Goal: Task Accomplishment & Management: Complete application form

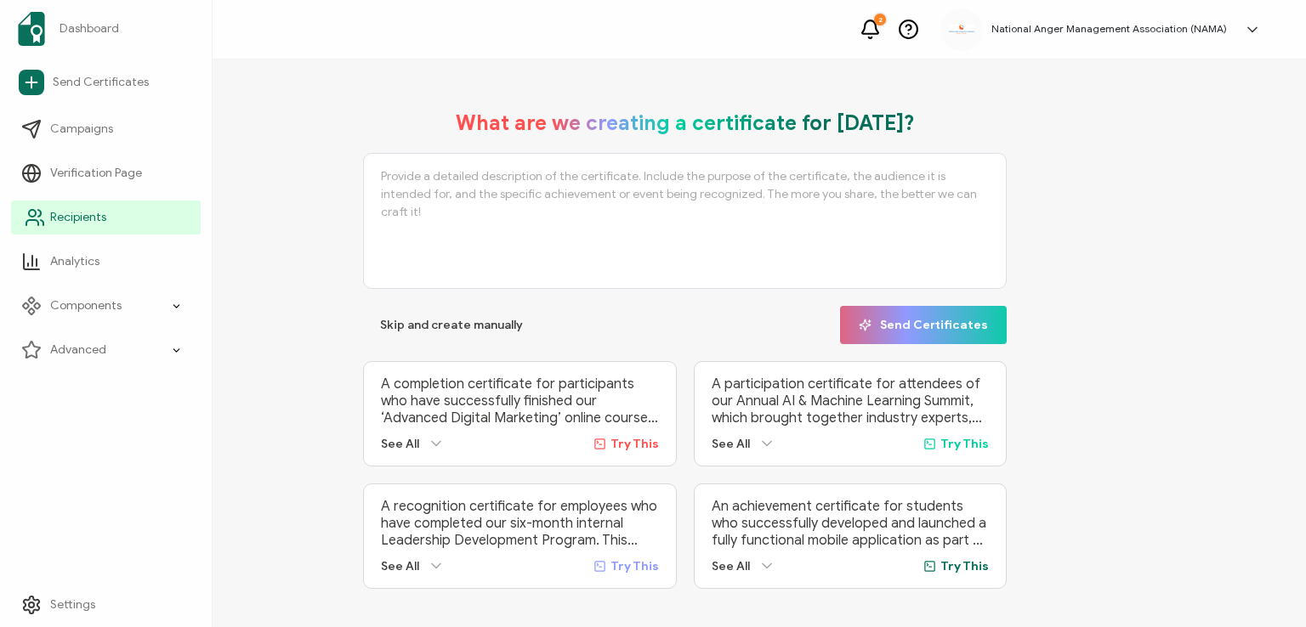
click at [51, 223] on span "Recipients" at bounding box center [78, 217] width 56 height 17
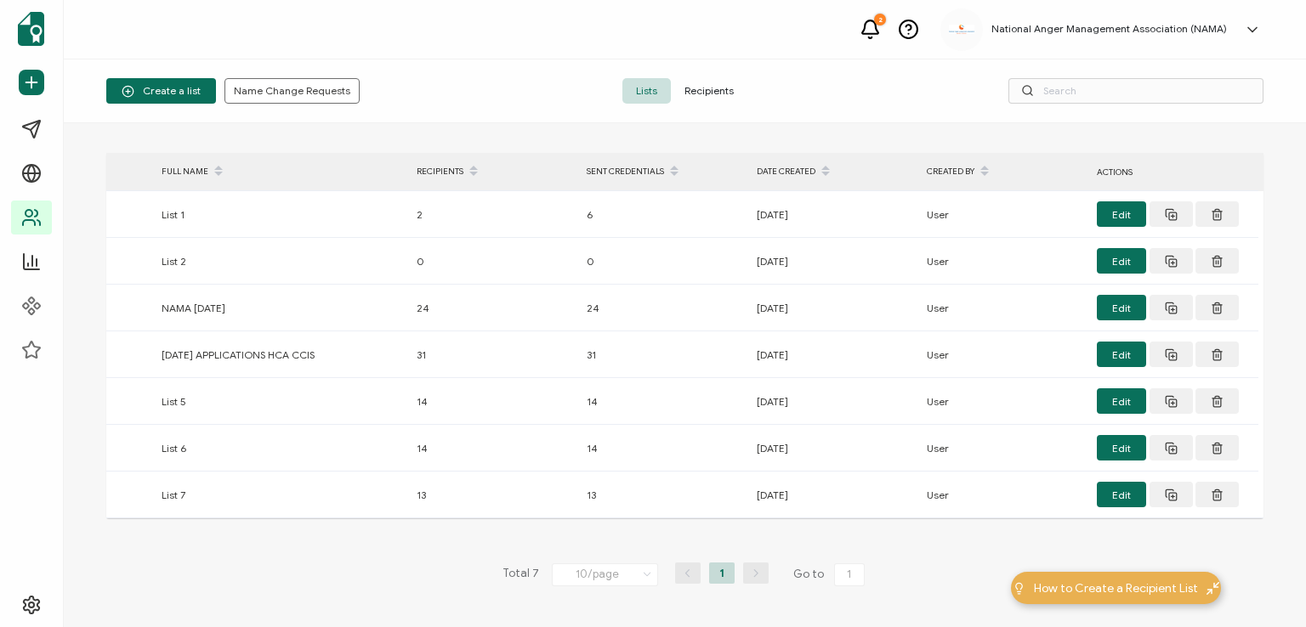
click at [706, 91] on span "Recipients" at bounding box center [709, 90] width 76 height 25
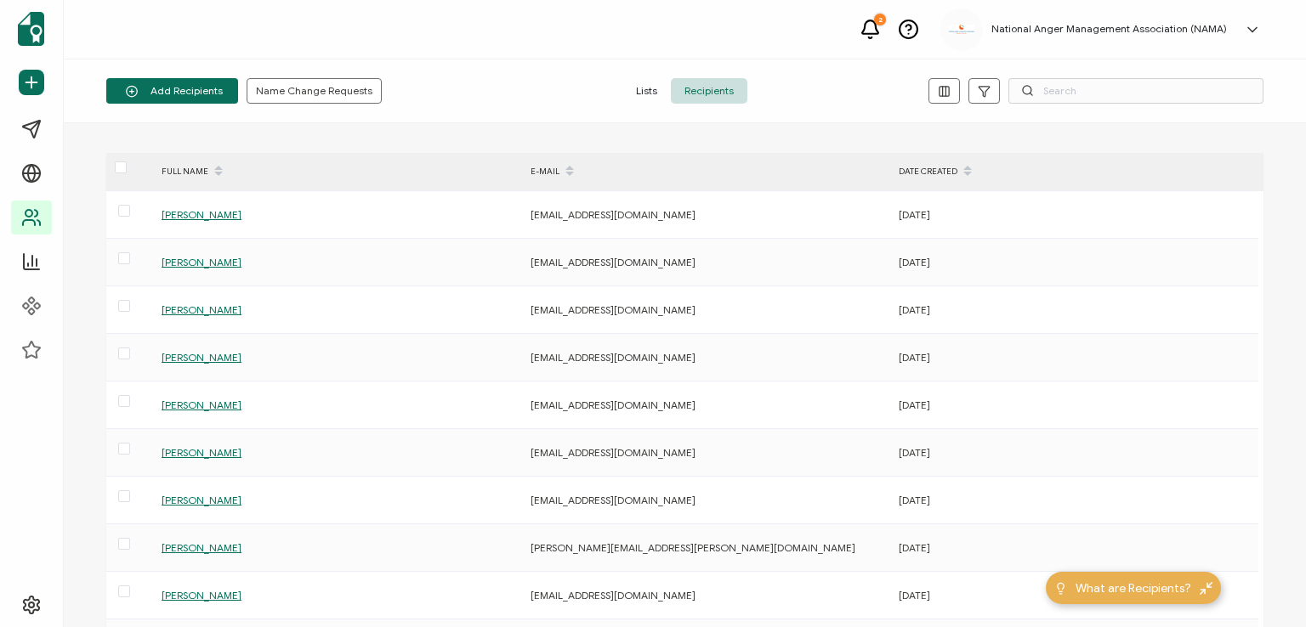
click at [706, 91] on span "Recipients" at bounding box center [709, 90] width 76 height 25
click at [190, 161] on span "Add a Single Recipient" at bounding box center [195, 164] width 107 height 13
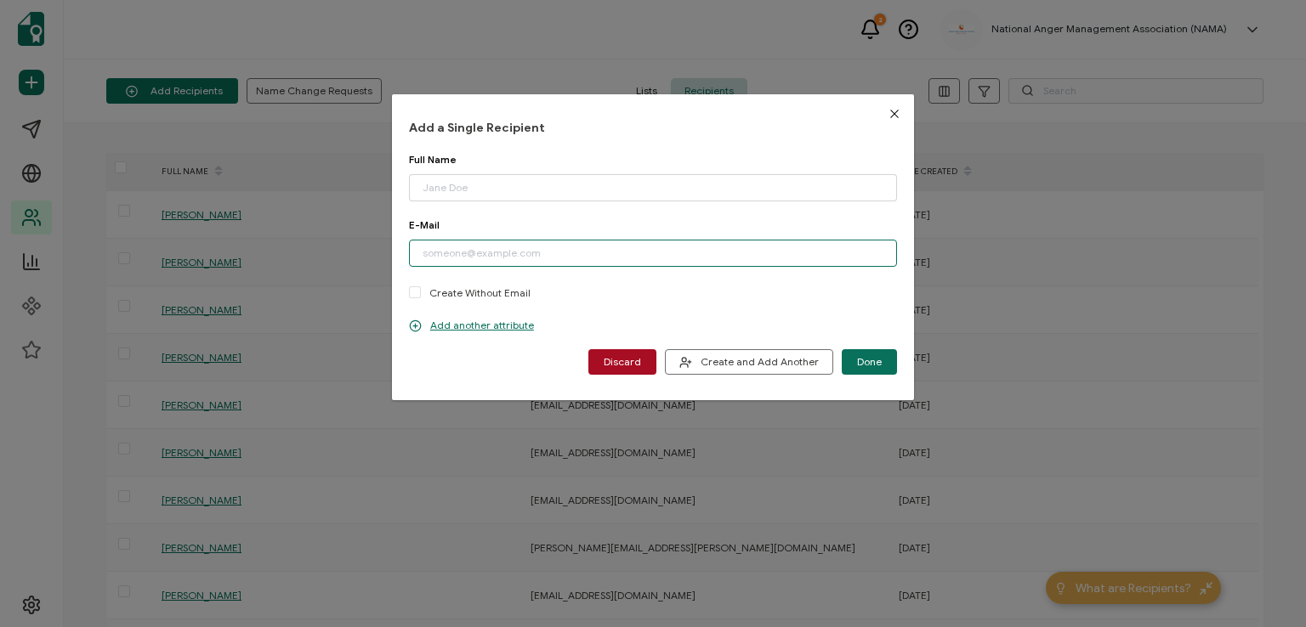
paste input "[PERSON_NAME][EMAIL_ADDRESS][PERSON_NAME][PERSON_NAME][DOMAIN_NAME]"
type input "[PERSON_NAME][EMAIL_ADDRESS][PERSON_NAME][PERSON_NAME][DOMAIN_NAME]"
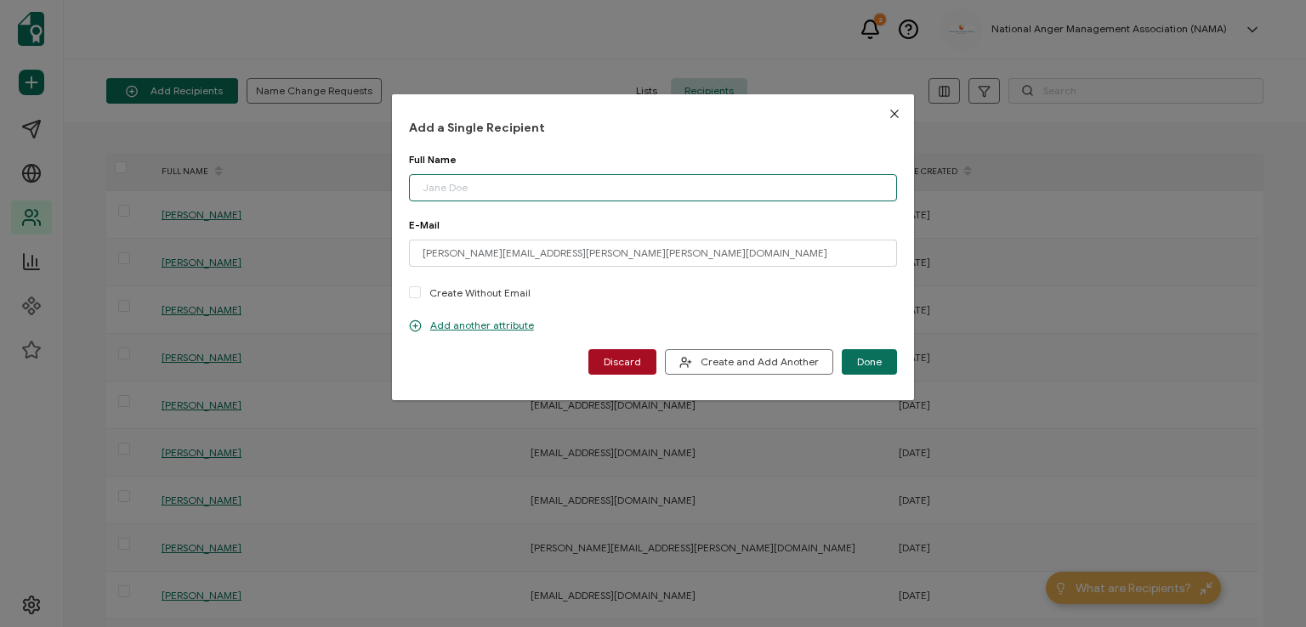
paste input "[PERSON_NAME]"
type input "[PERSON_NAME]"
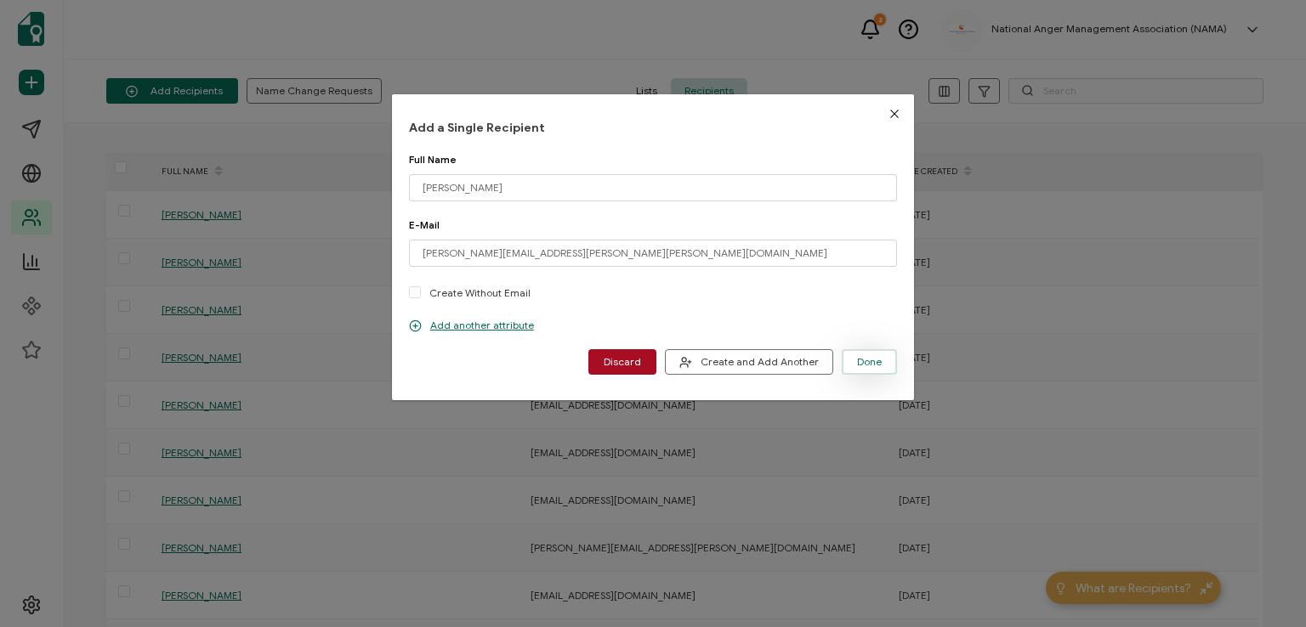
click at [869, 351] on button "Done" at bounding box center [868, 361] width 55 height 25
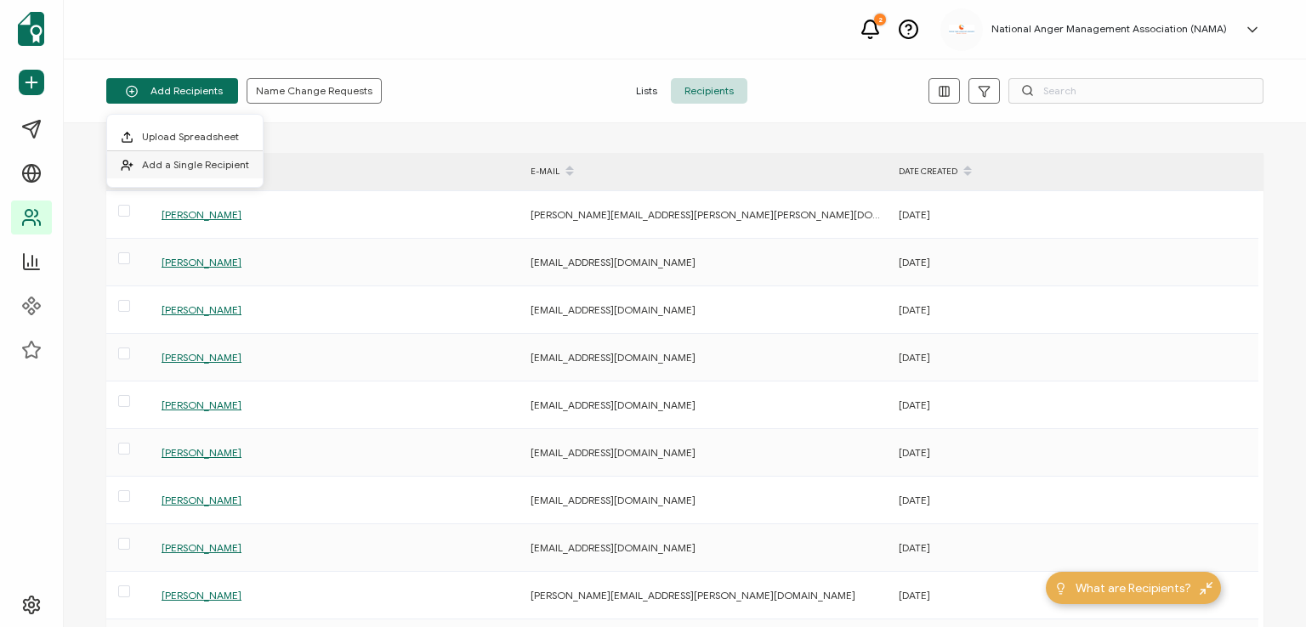
click at [178, 154] on li "Add a Single Recipient" at bounding box center [185, 164] width 156 height 27
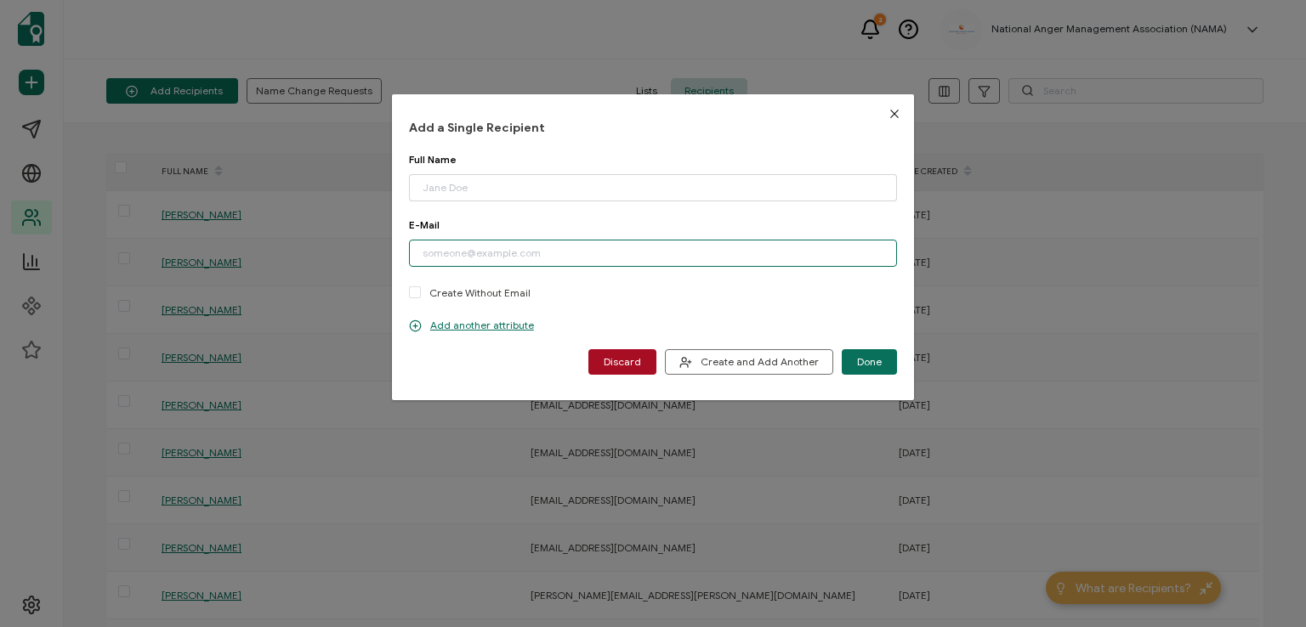
paste input "[EMAIL_ADDRESS][DOMAIN_NAME][PERSON_NAME]"
type input "[EMAIL_ADDRESS][DOMAIN_NAME][PERSON_NAME]"
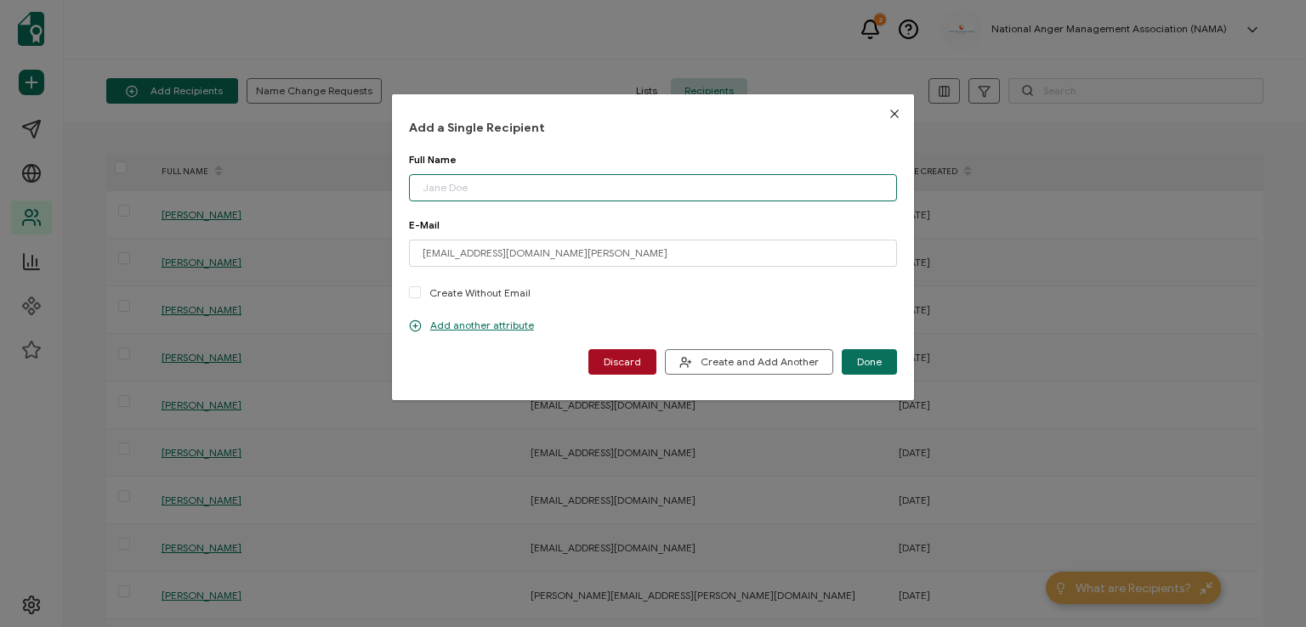
click at [532, 184] on input "dialog" at bounding box center [653, 187] width 488 height 27
type input "[PERSON_NAME]"
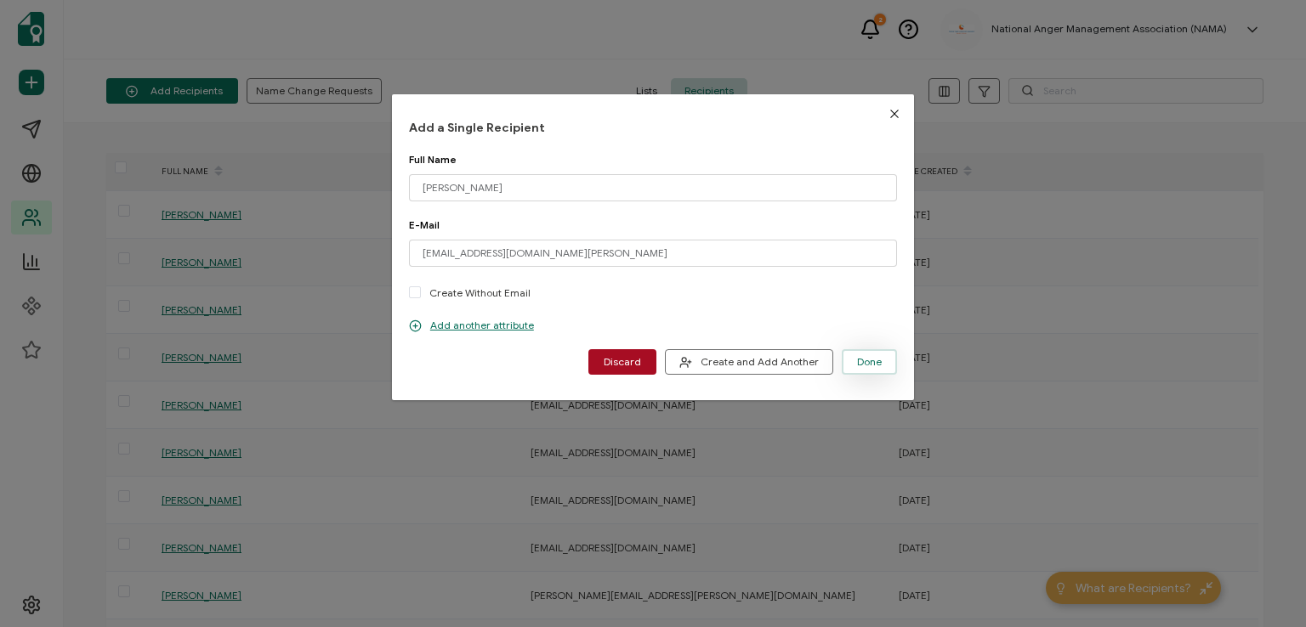
click at [860, 354] on button "Done" at bounding box center [868, 361] width 55 height 25
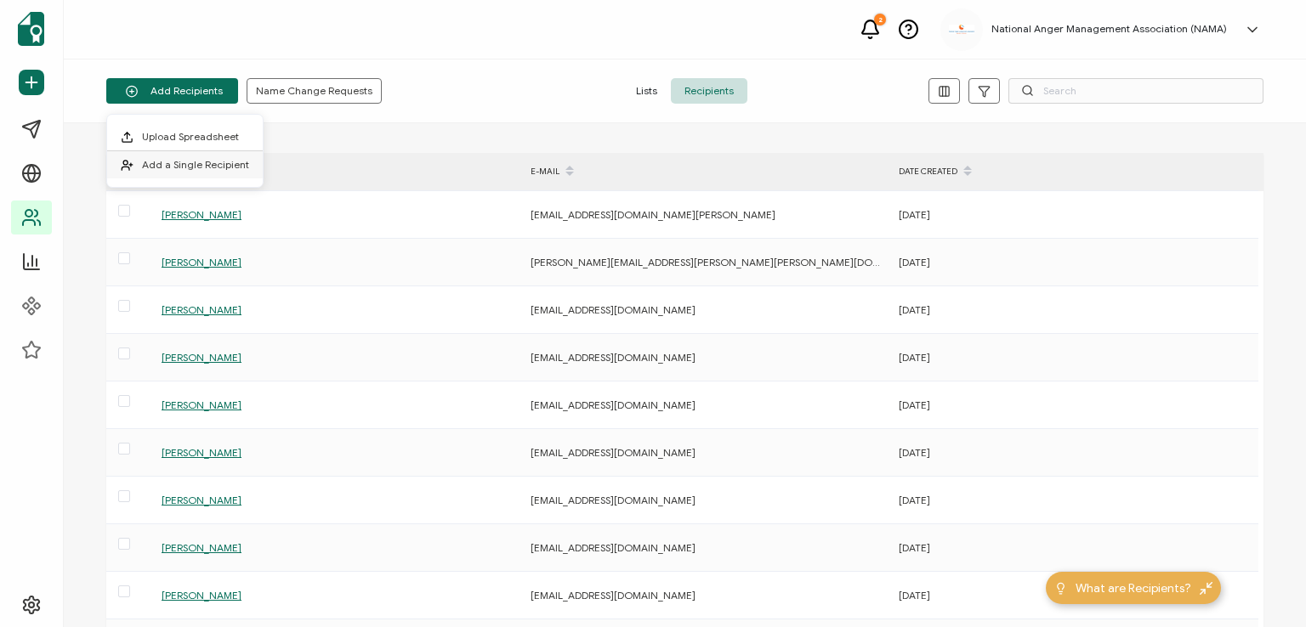
click at [207, 160] on span "Add a Single Recipient" at bounding box center [195, 164] width 107 height 13
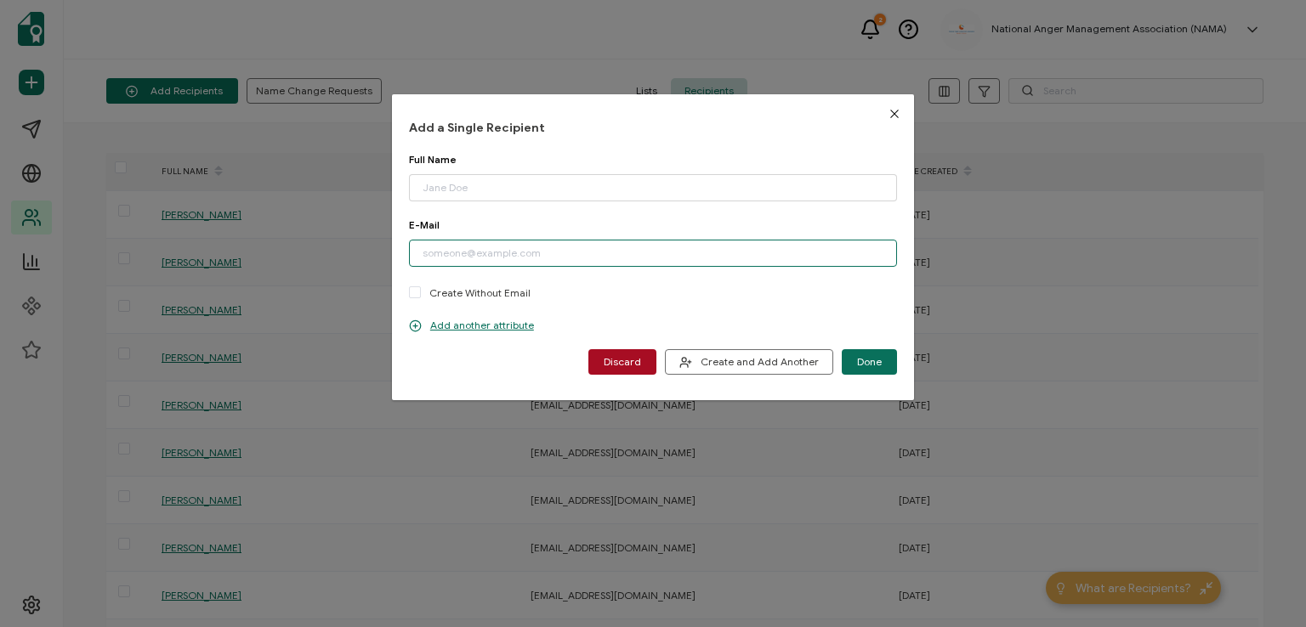
paste input "[EMAIL_ADDRESS][DOMAIN_NAME]"
type input "[EMAIL_ADDRESS][DOMAIN_NAME]"
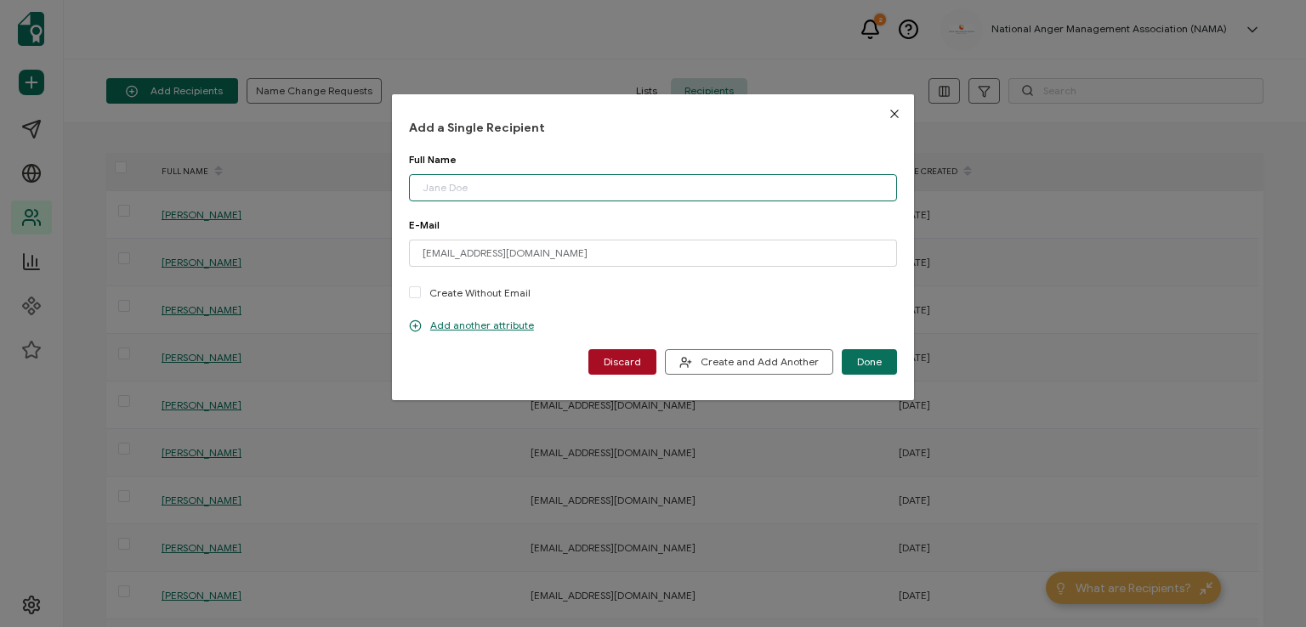
click at [502, 183] on input "dialog" at bounding box center [653, 187] width 488 height 27
type input "[PERSON_NAME] Present"
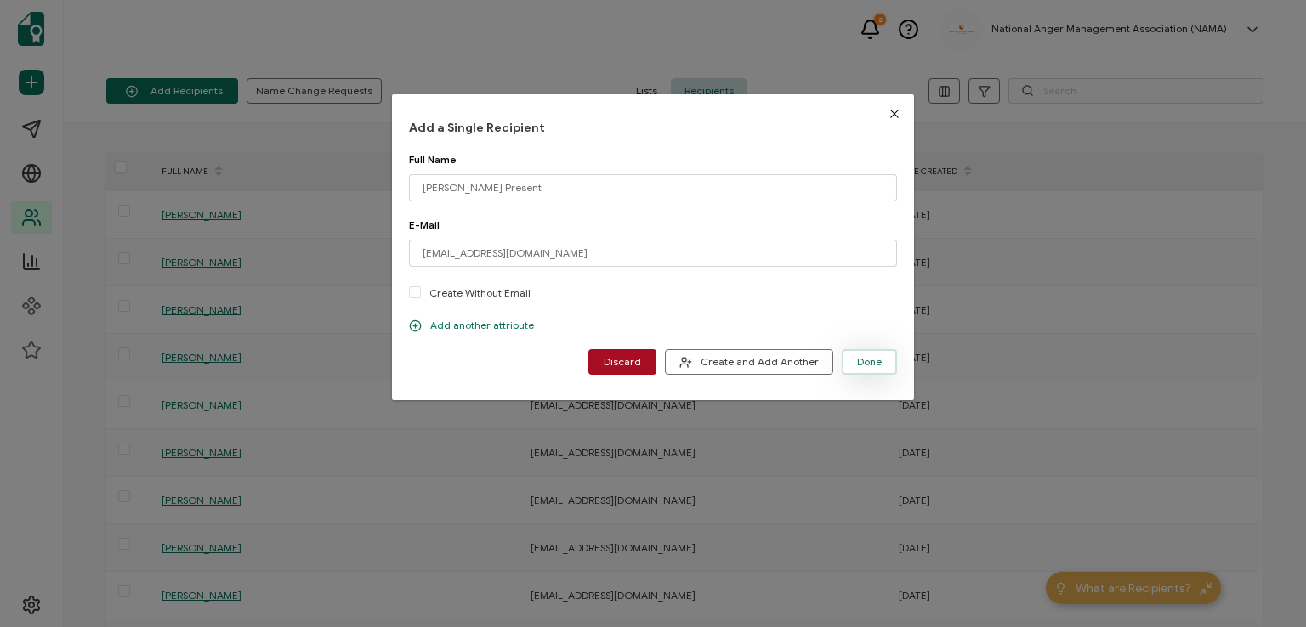
click at [849, 354] on button "Done" at bounding box center [868, 361] width 55 height 25
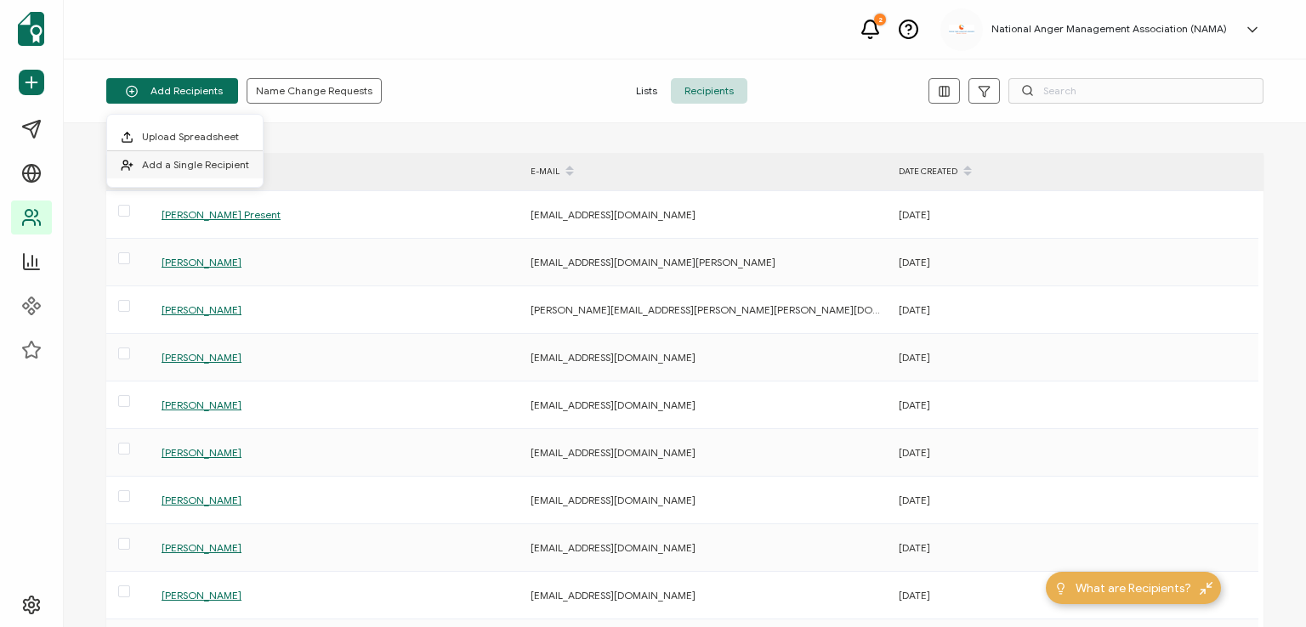
click at [218, 171] on li "Add a Single Recipient" at bounding box center [185, 164] width 156 height 27
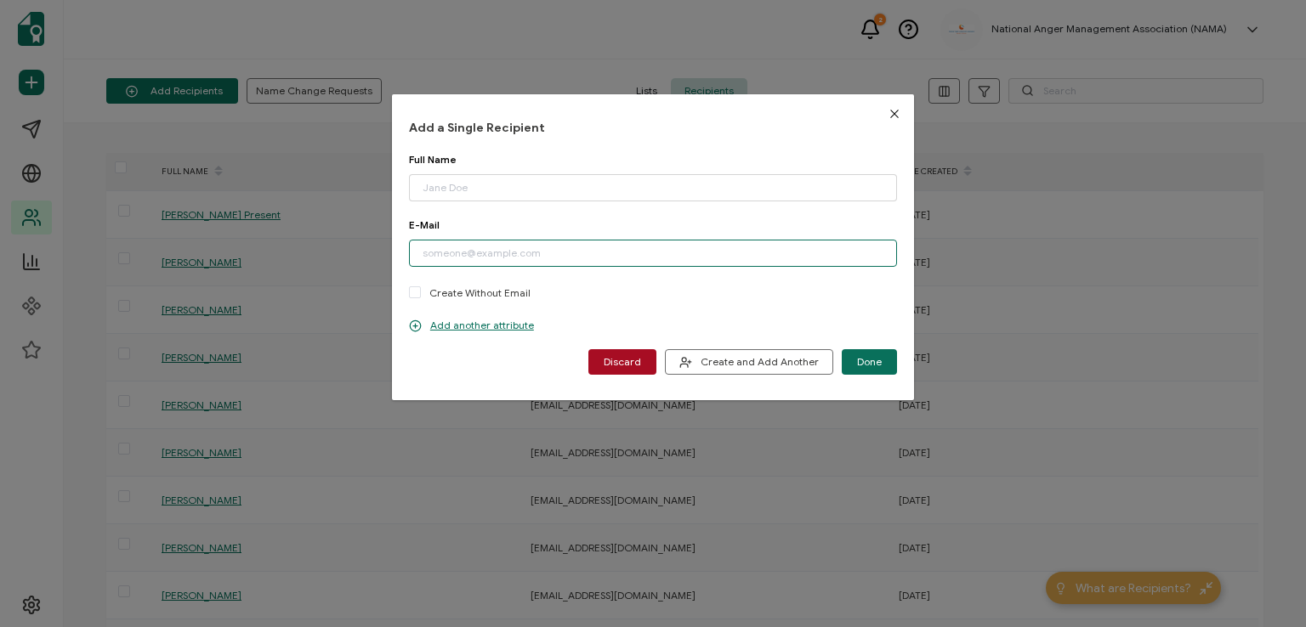
paste input "[EMAIL_ADDRESS][DOMAIN_NAME]"
type input "[EMAIL_ADDRESS][DOMAIN_NAME]"
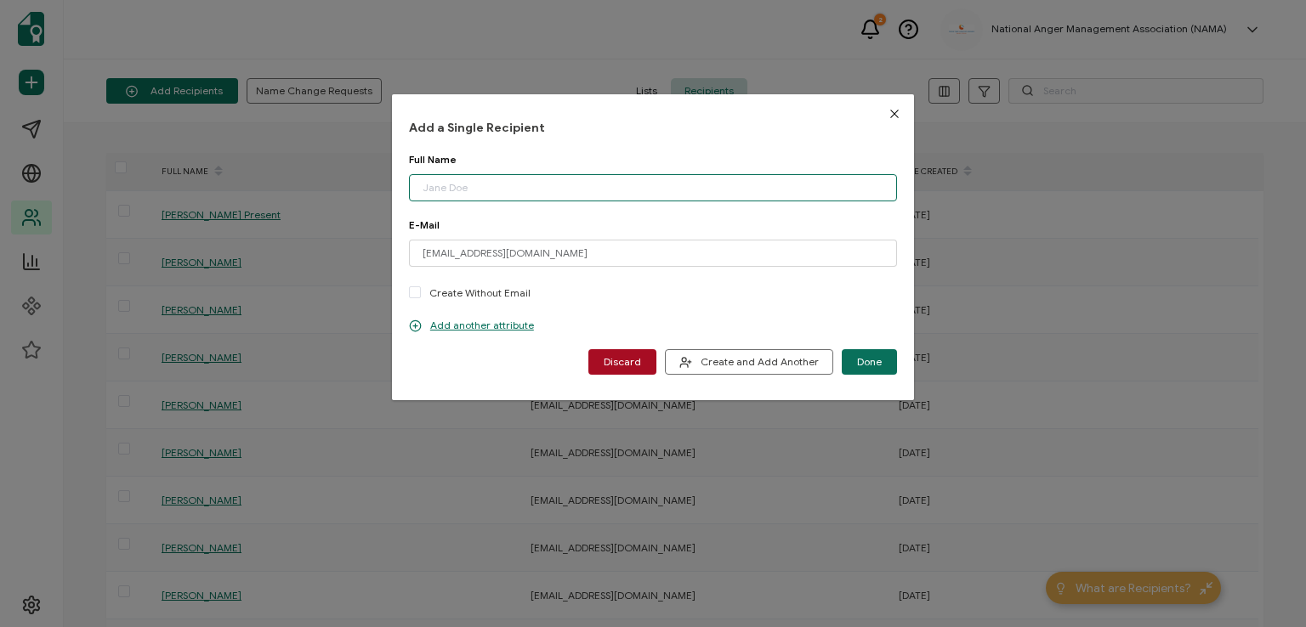
click at [496, 182] on input "dialog" at bounding box center [653, 187] width 488 height 27
type input "[PERSON_NAME]"
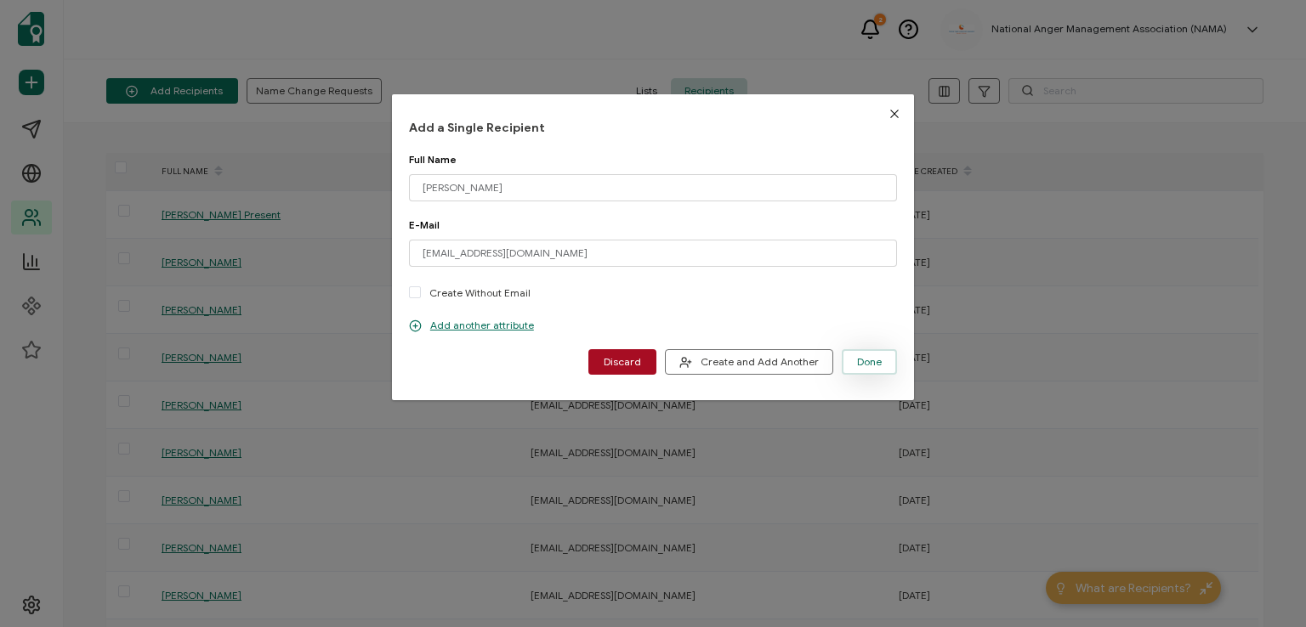
click at [867, 354] on button "Done" at bounding box center [868, 361] width 55 height 25
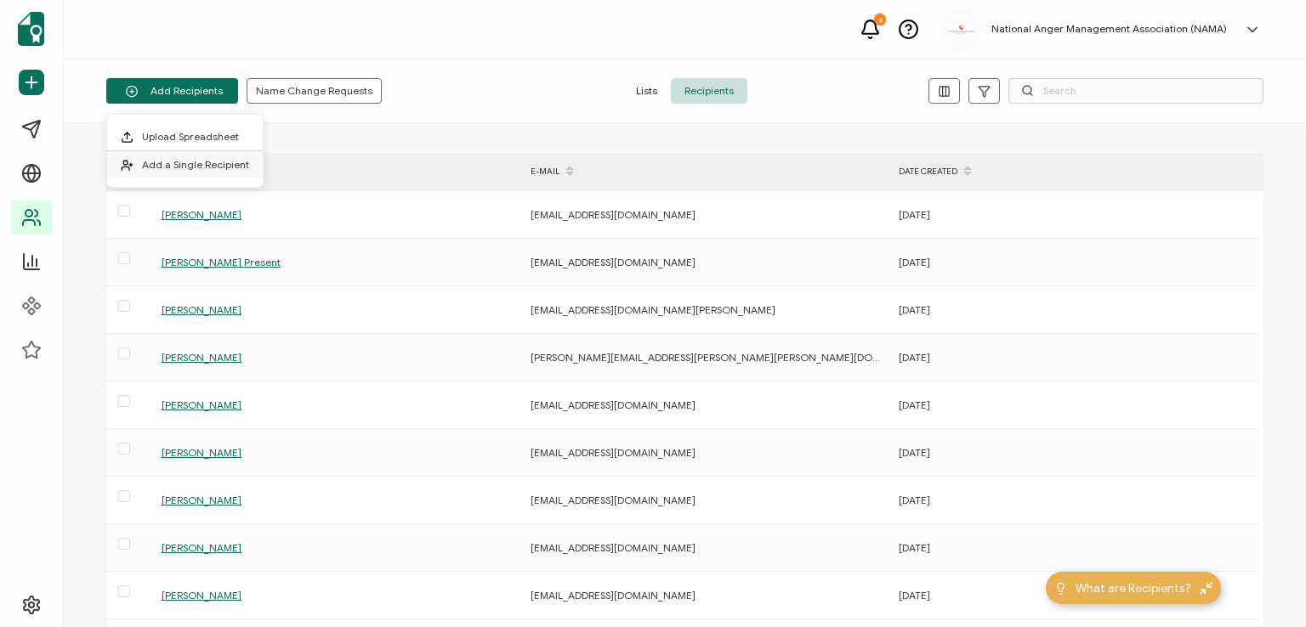
click at [202, 161] on span "Add a Single Recipient" at bounding box center [195, 164] width 107 height 13
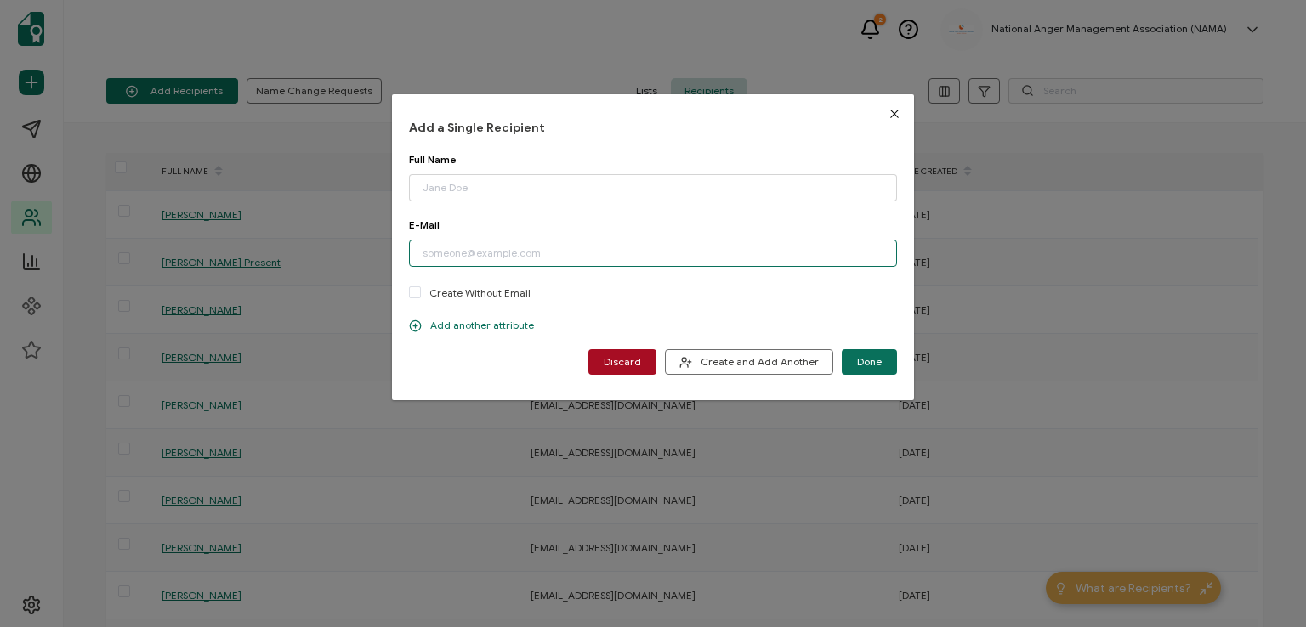
paste input "[PERSON_NAME][EMAIL_ADDRESS][PERSON_NAME][DOMAIN_NAME]"
type input "[PERSON_NAME][EMAIL_ADDRESS][PERSON_NAME][DOMAIN_NAME]"
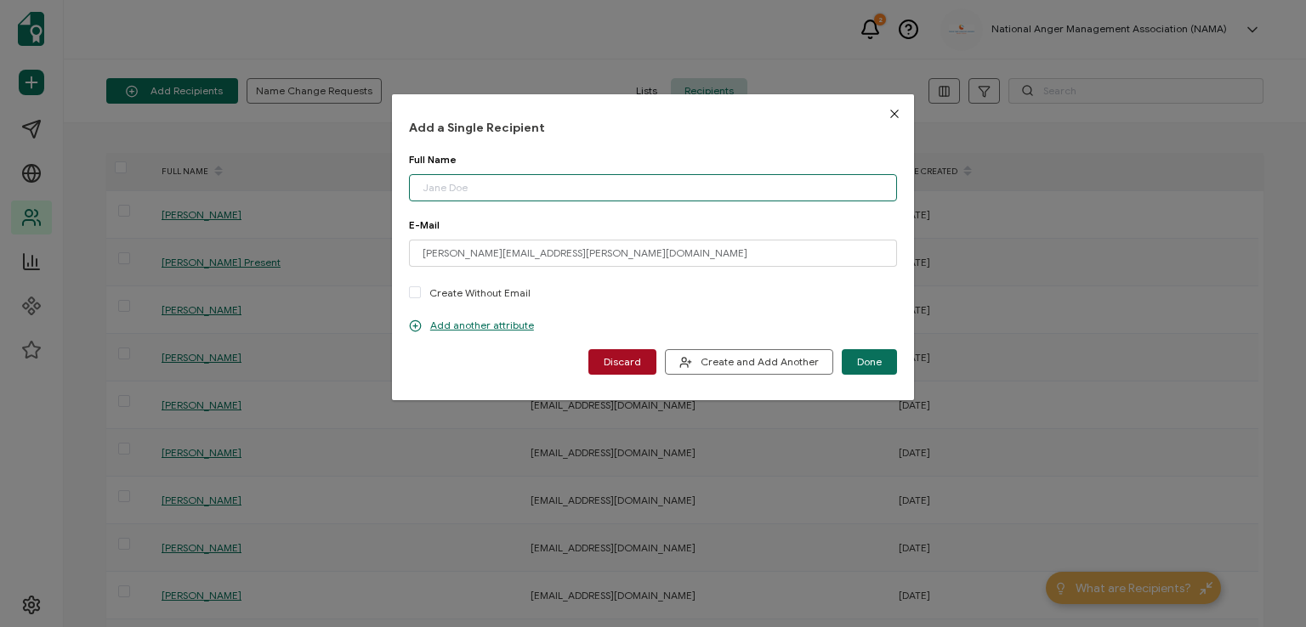
click at [486, 188] on input "dialog" at bounding box center [653, 187] width 488 height 27
type input "[PERSON_NAME]"
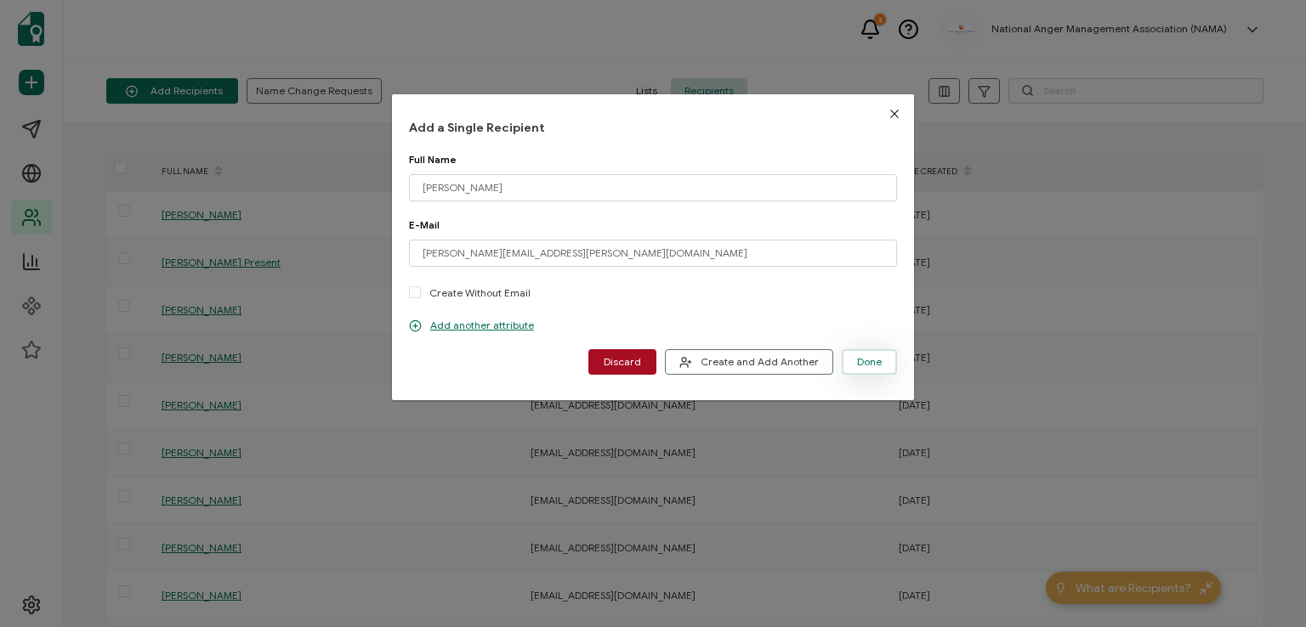
click at [870, 365] on span "Done" at bounding box center [869, 362] width 25 height 10
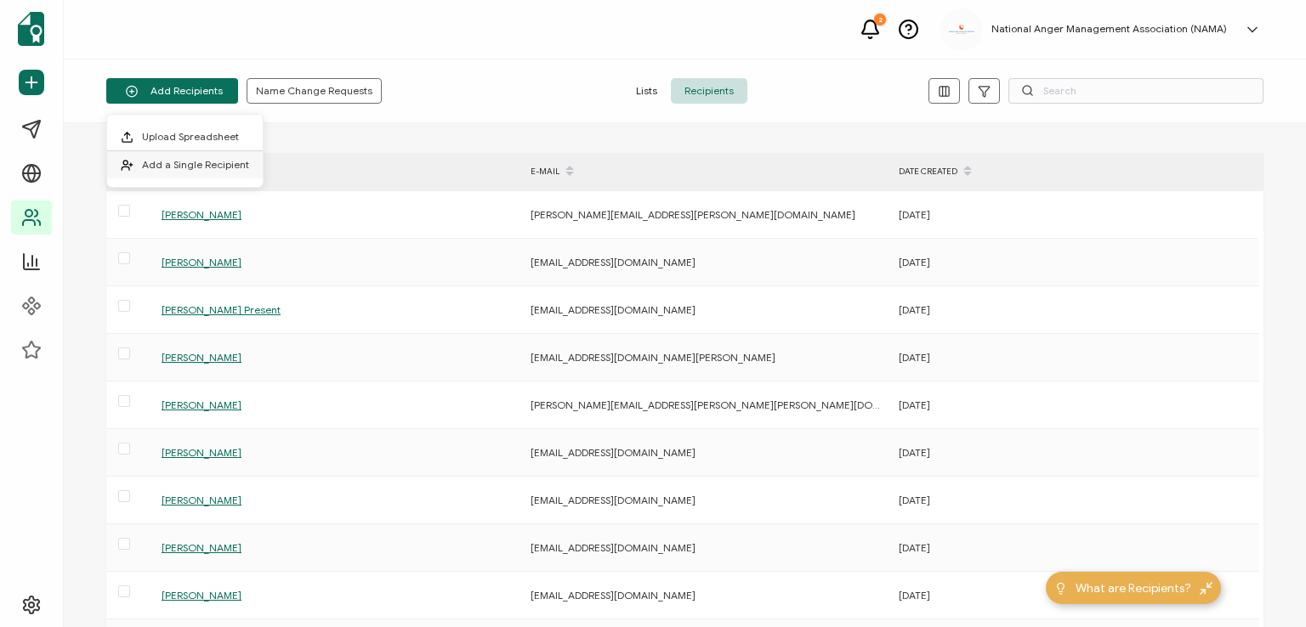
click at [223, 165] on span "Add a Single Recipient" at bounding box center [195, 164] width 107 height 13
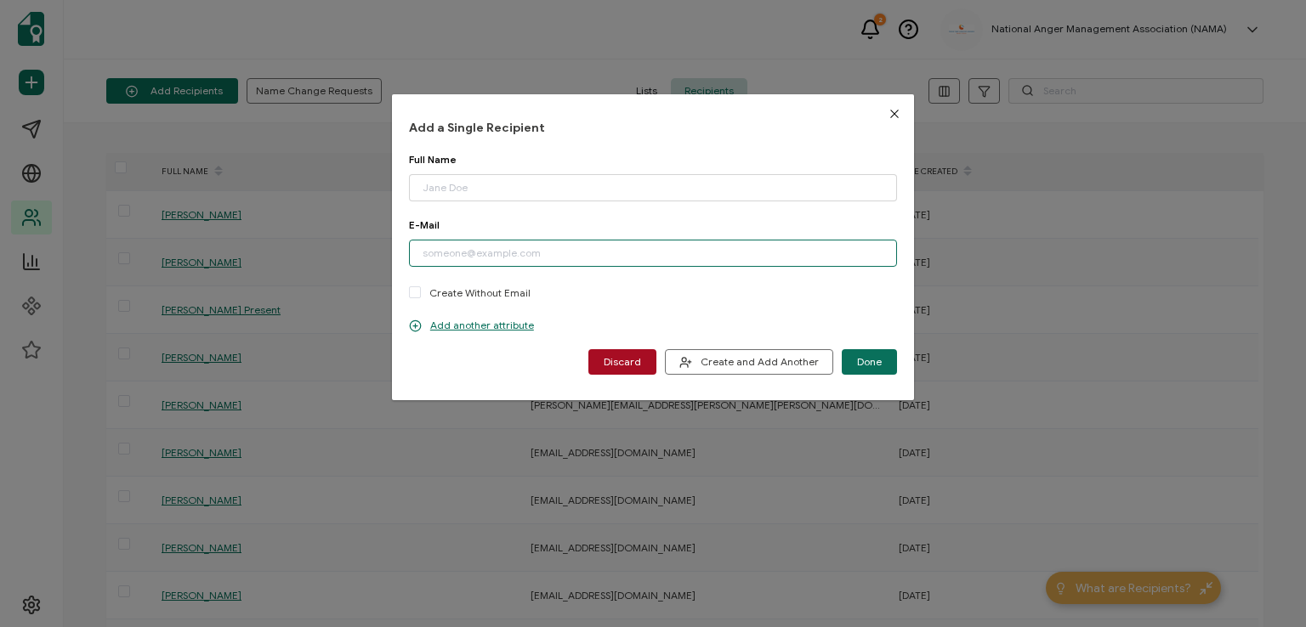
paste input "[EMAIL_ADDRESS][DOMAIN_NAME]"
type input "[EMAIL_ADDRESS][DOMAIN_NAME]"
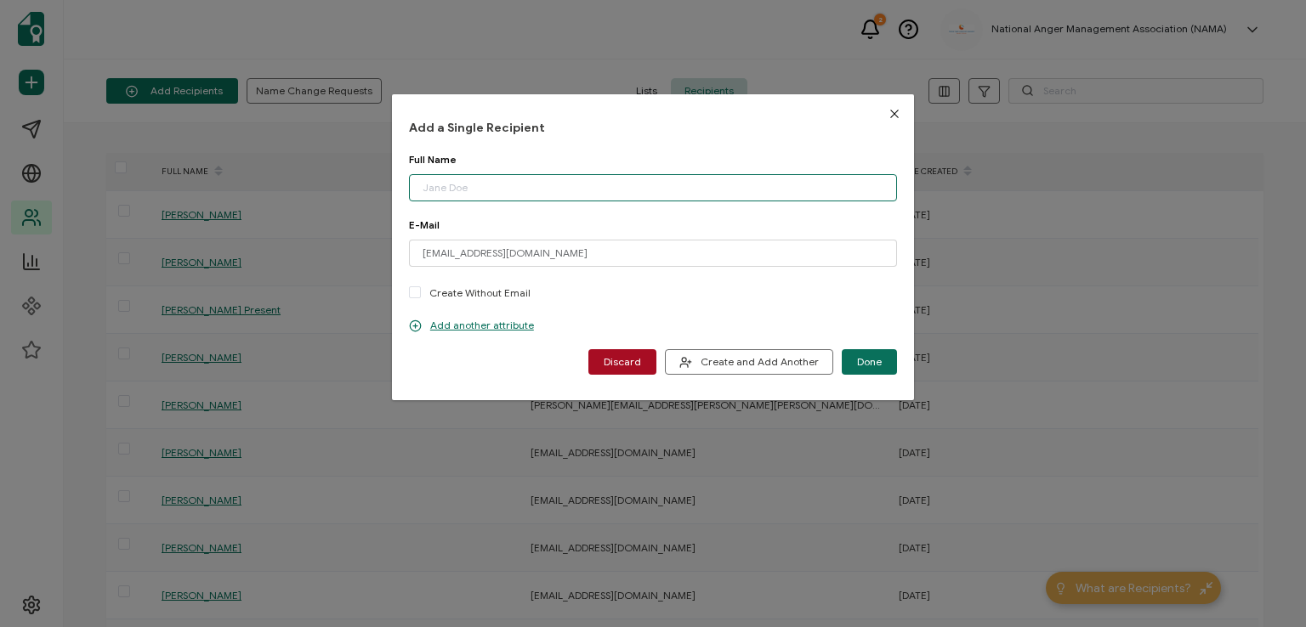
click at [479, 190] on input "dialog" at bounding box center [653, 187] width 488 height 27
type input "[PERSON_NAME]"
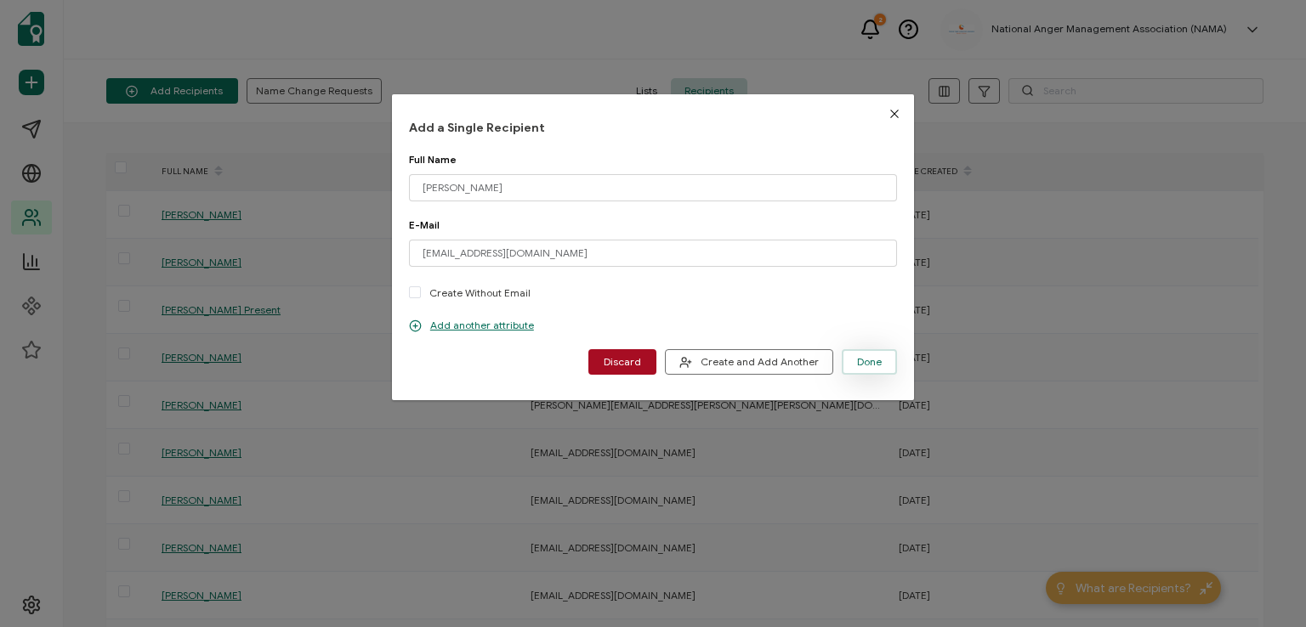
click at [851, 359] on button "Done" at bounding box center [868, 361] width 55 height 25
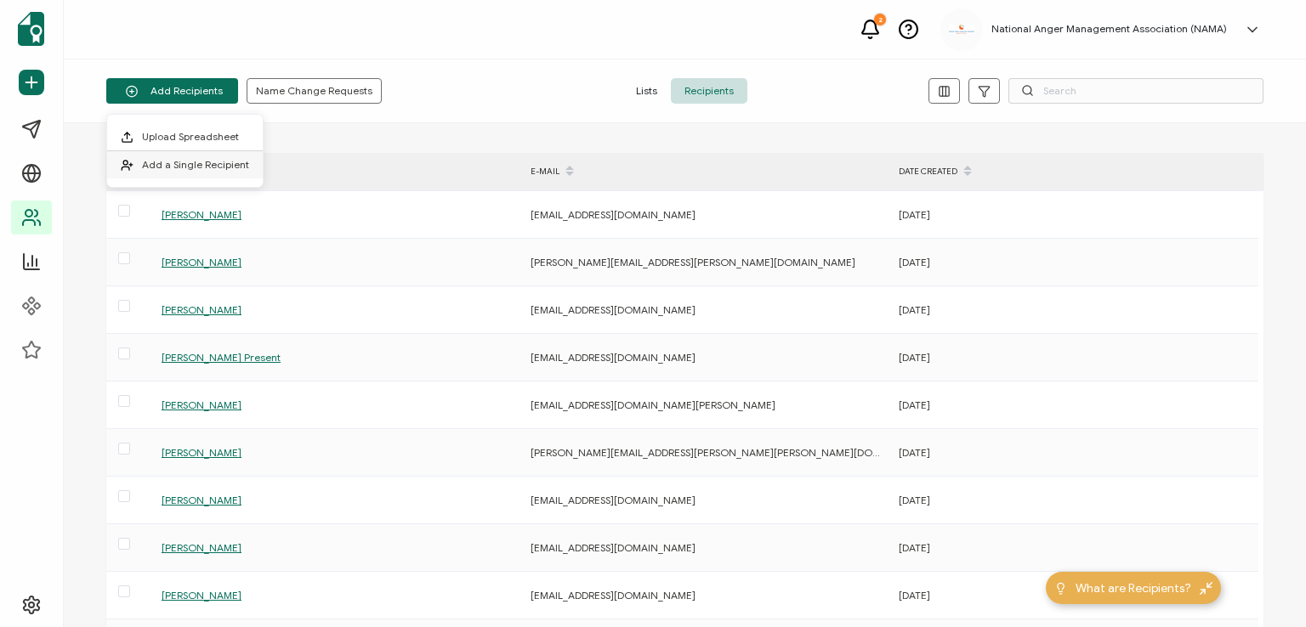
click at [207, 161] on span "Add a Single Recipient" at bounding box center [195, 164] width 107 height 13
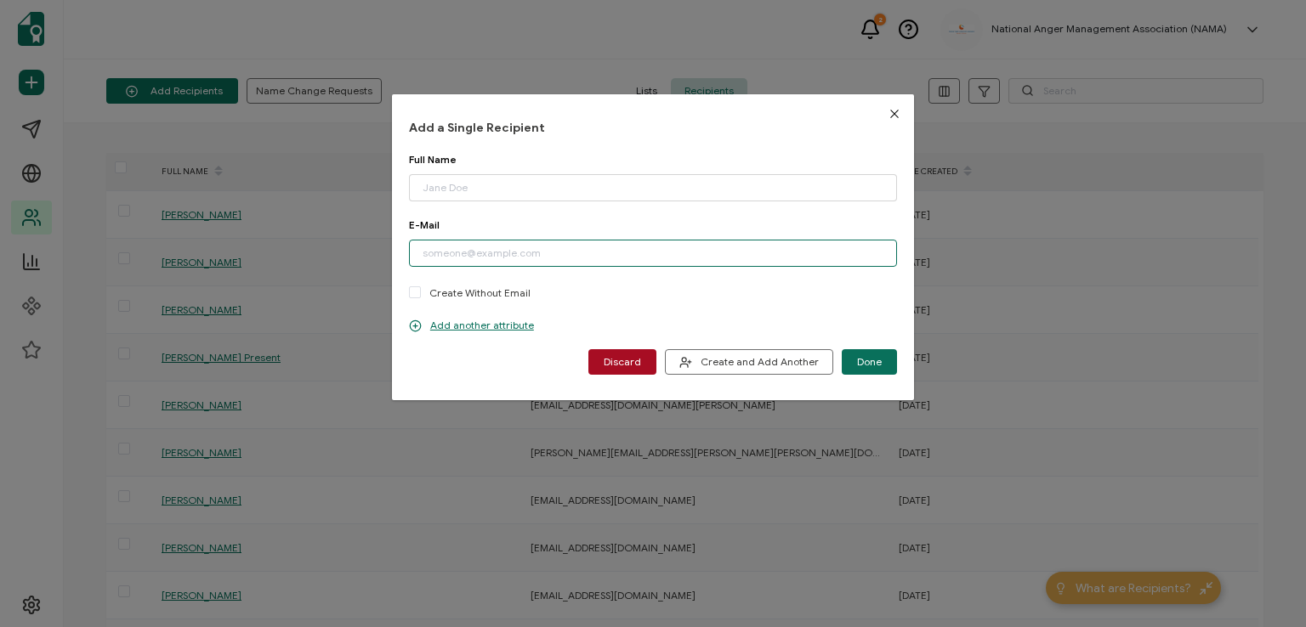
paste input "[EMAIL_ADDRESS][DOMAIN_NAME]"
type input "[EMAIL_ADDRESS][DOMAIN_NAME]"
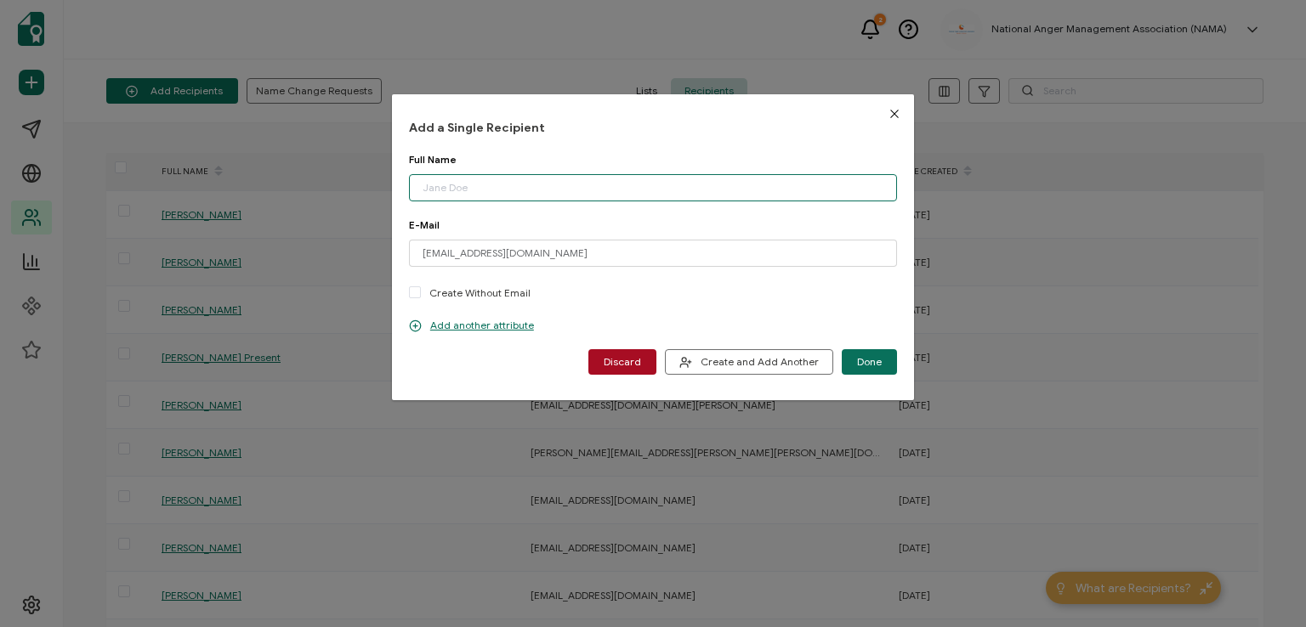
click at [487, 178] on input "dialog" at bounding box center [653, 187] width 488 height 27
type input "[PERSON_NAME]"
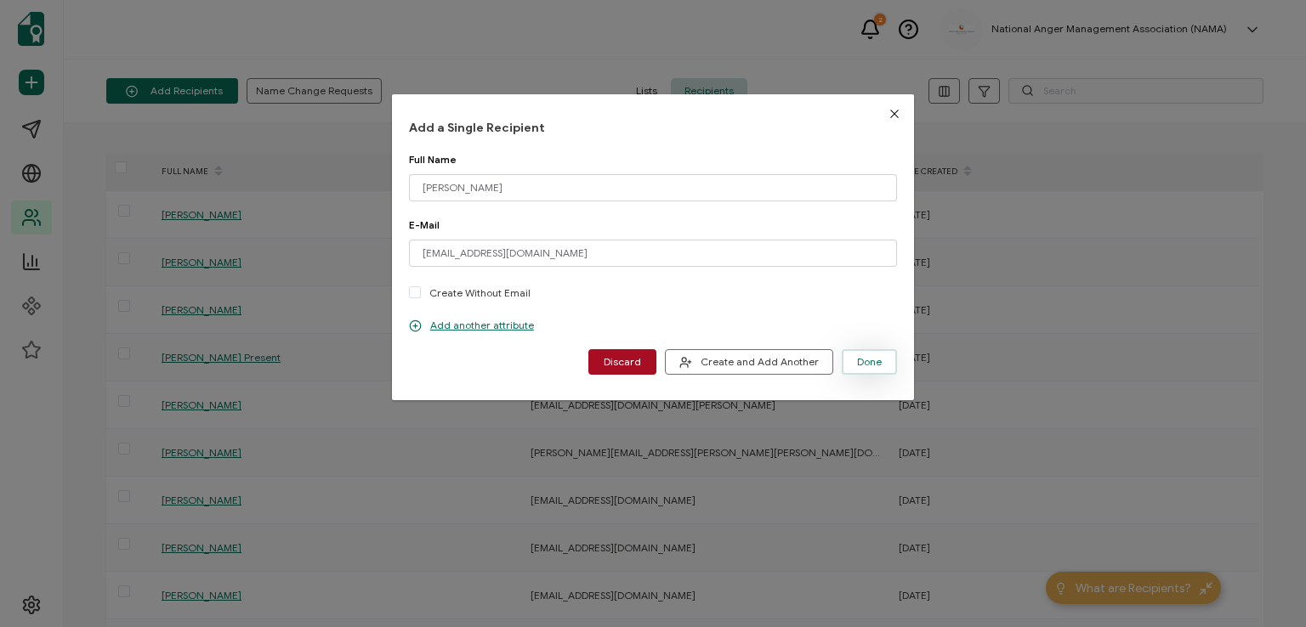
click at [858, 363] on span "Done" at bounding box center [869, 362] width 25 height 10
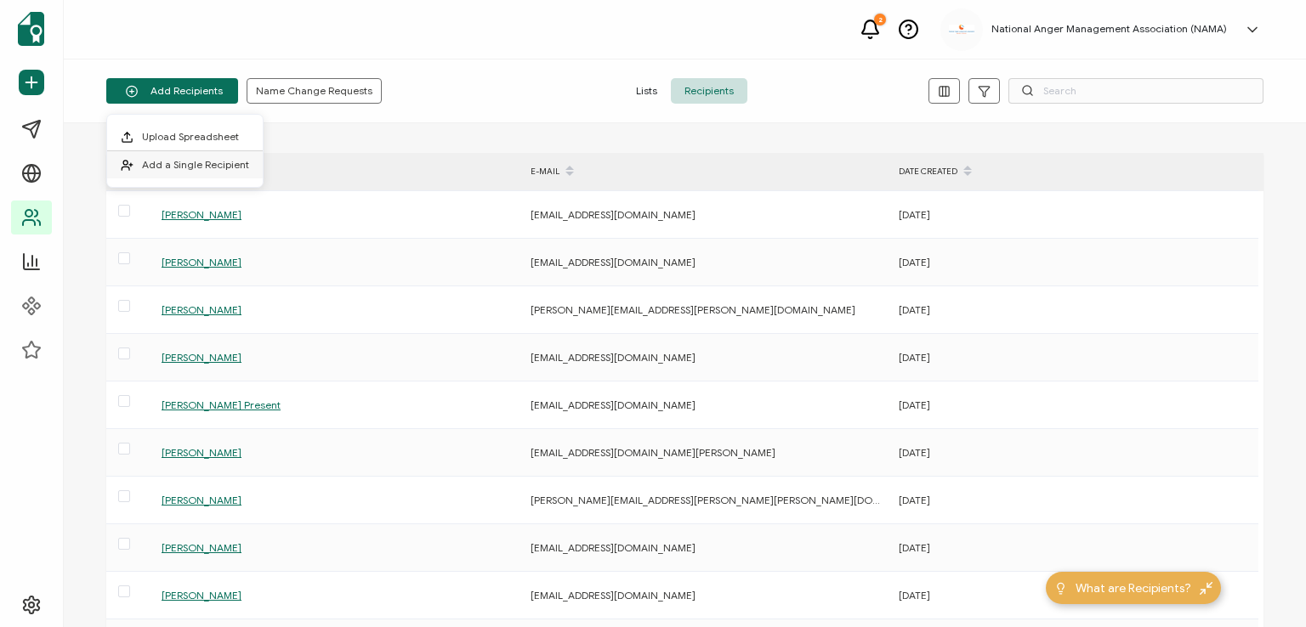
click at [189, 159] on span "Add a Single Recipient" at bounding box center [195, 164] width 107 height 13
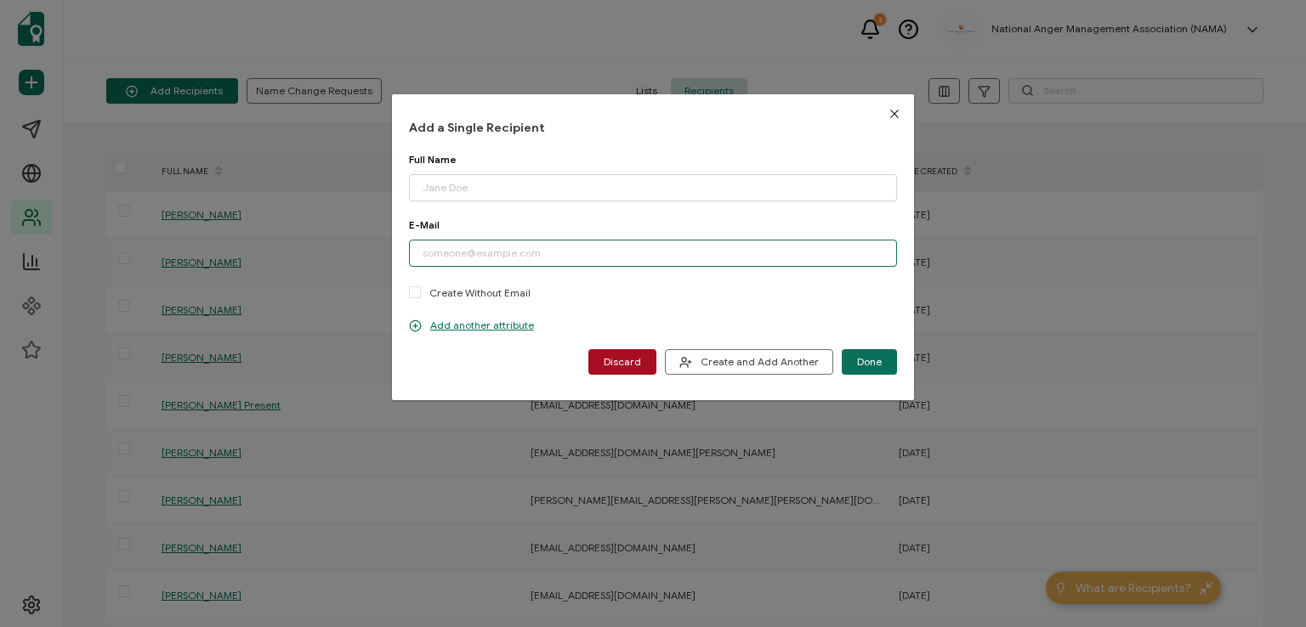
paste input "[EMAIL_ADDRESS][DOMAIN_NAME]"
type input "[EMAIL_ADDRESS][DOMAIN_NAME]"
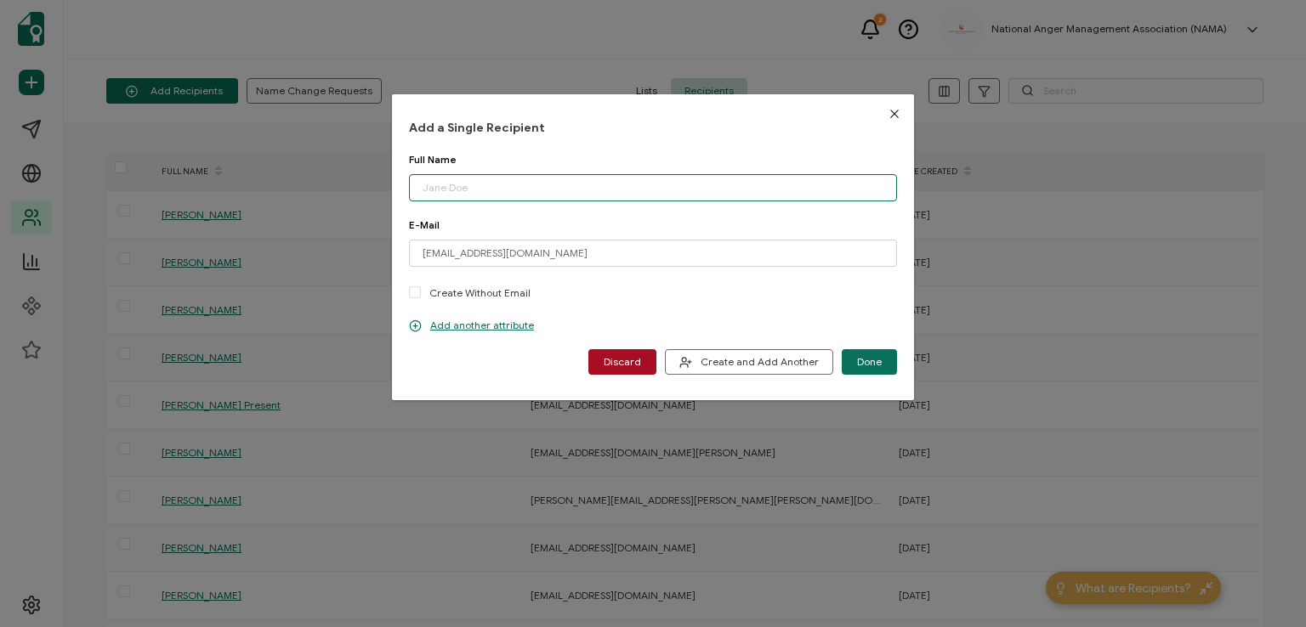
click at [457, 189] on input "dialog" at bounding box center [653, 187] width 488 height 27
type input "[PERSON_NAME]"
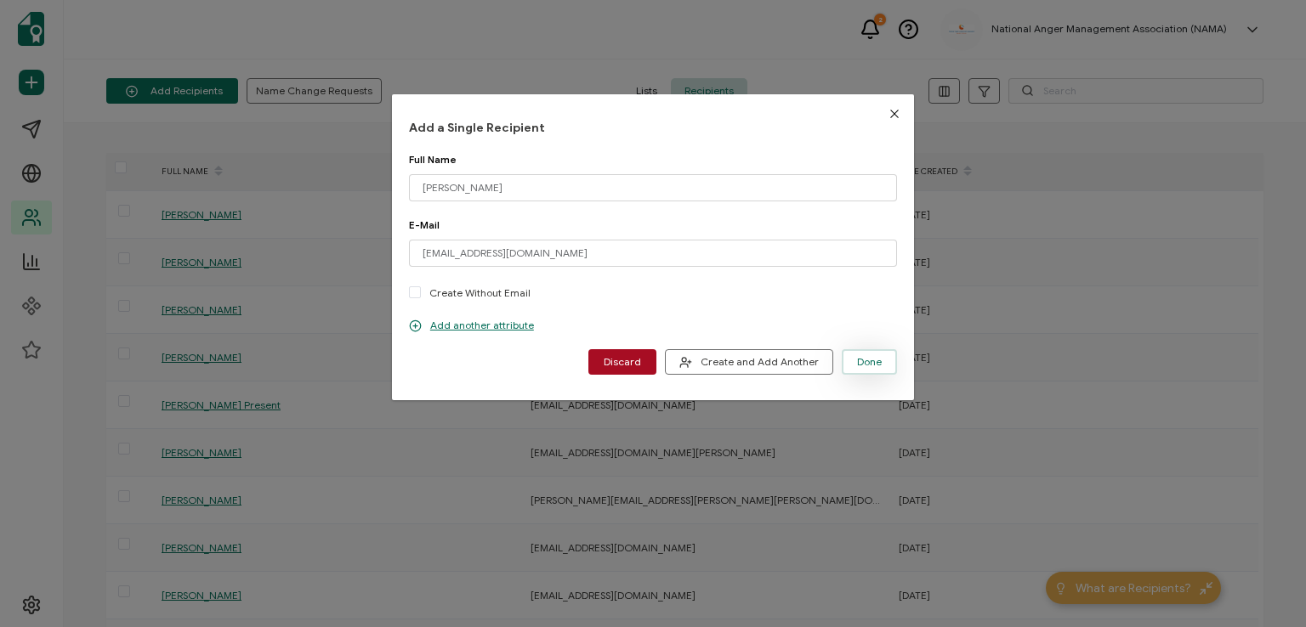
click at [850, 365] on button "Done" at bounding box center [868, 361] width 55 height 25
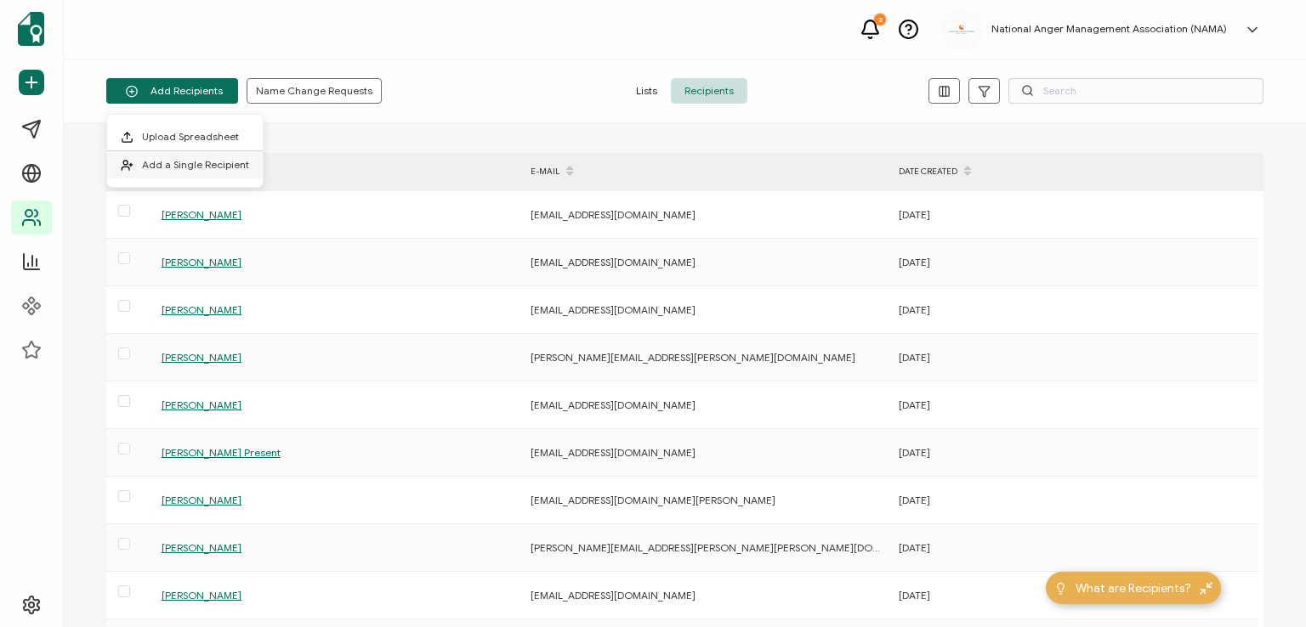
click at [199, 154] on li "Add a Single Recipient" at bounding box center [185, 164] width 156 height 27
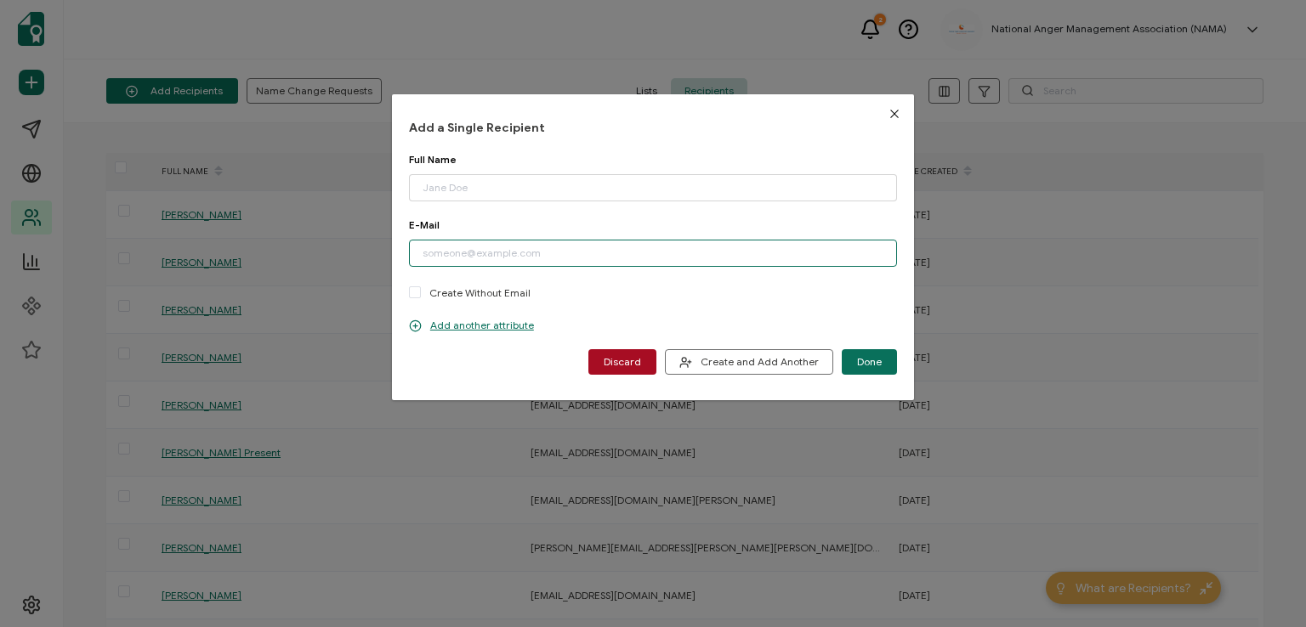
paste input "[EMAIL_ADDRESS][DOMAIN_NAME]"
type input "[EMAIL_ADDRESS][DOMAIN_NAME]"
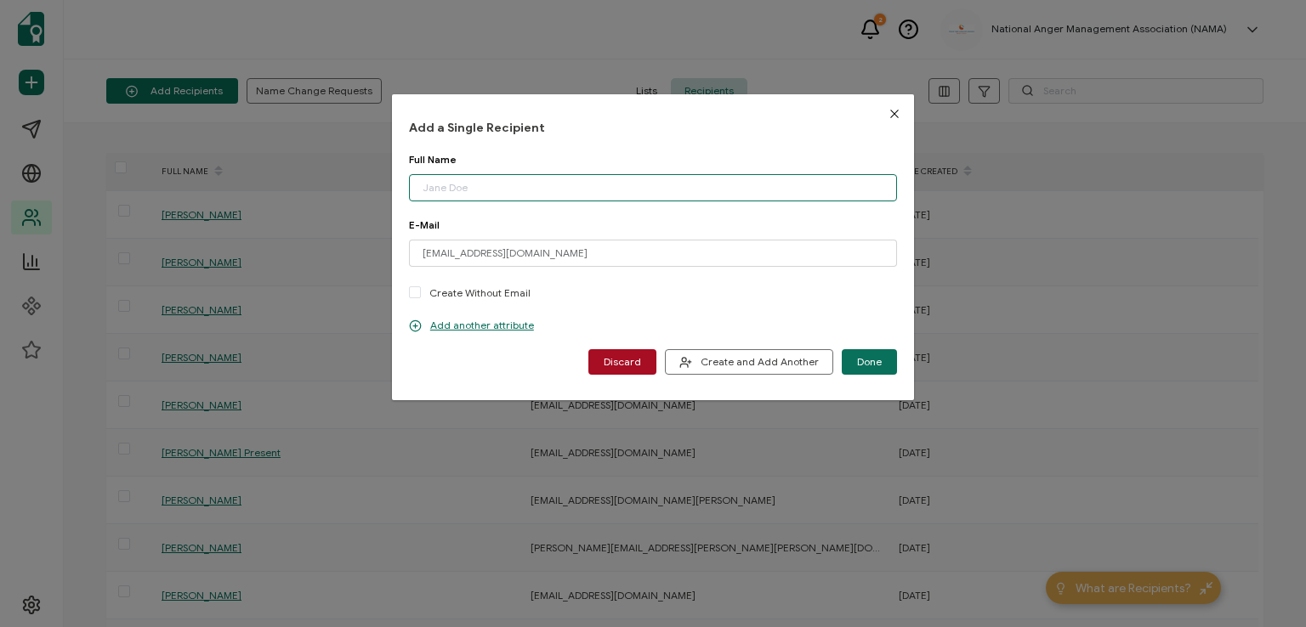
click at [494, 178] on input "dialog" at bounding box center [653, 187] width 488 height 27
type input "[PERSON_NAME]"
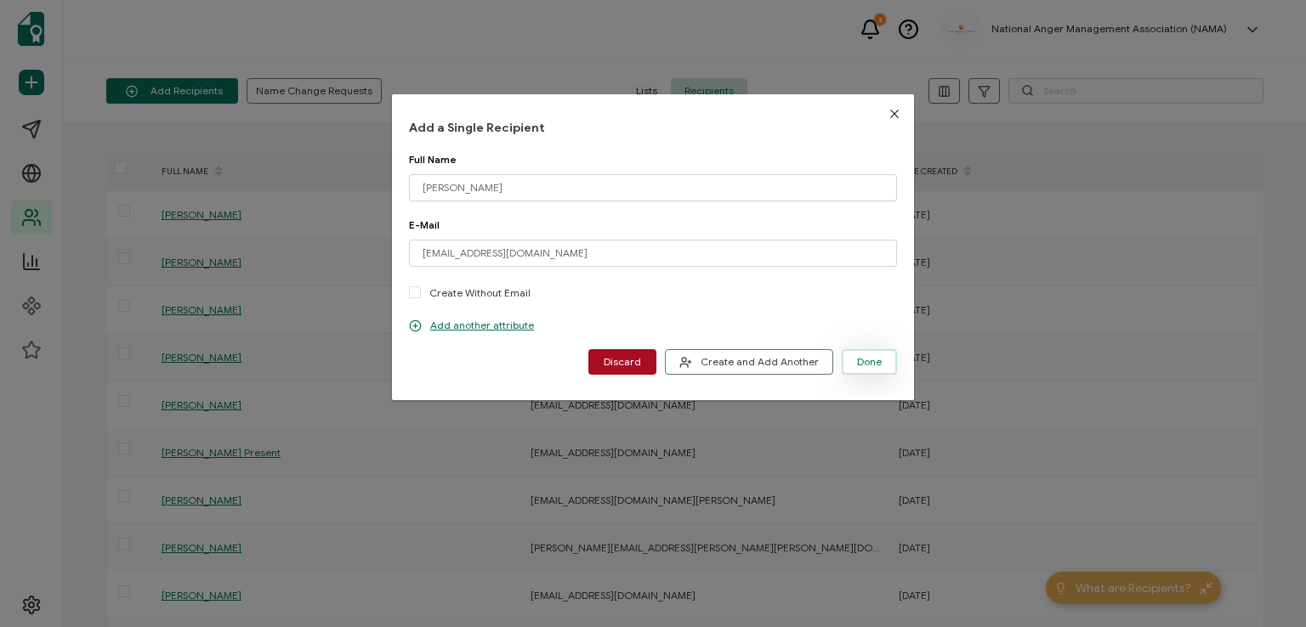
click at [858, 357] on span "Done" at bounding box center [869, 362] width 25 height 10
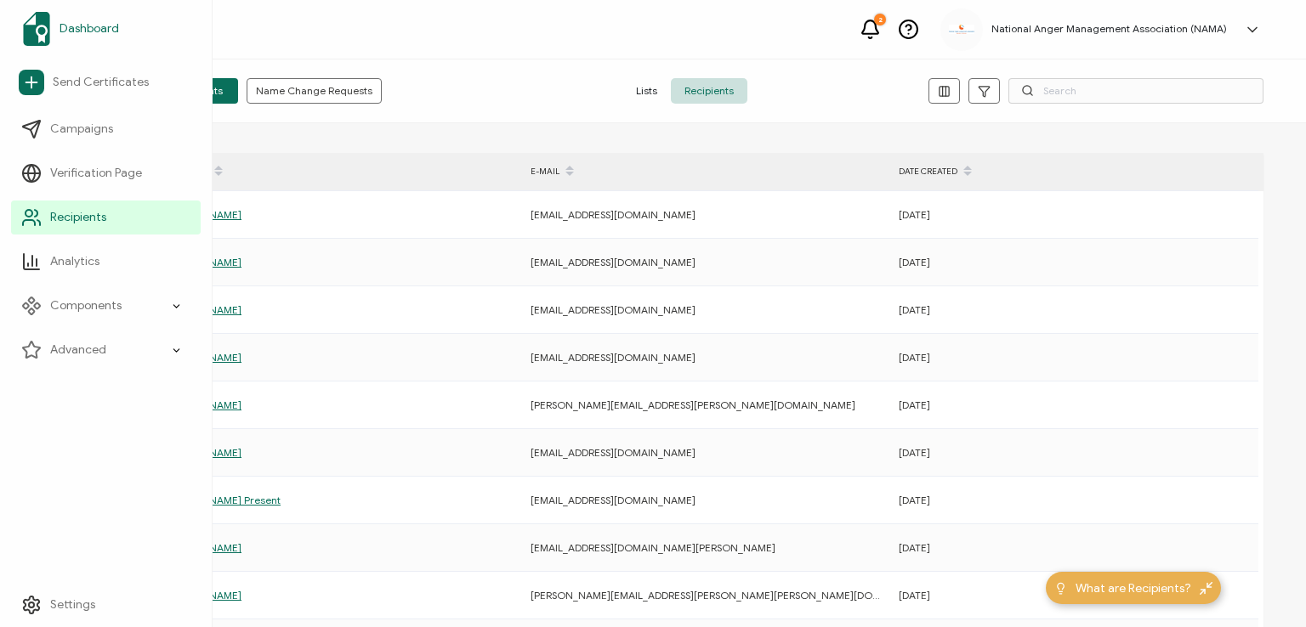
click at [92, 25] on span "Dashboard" at bounding box center [88, 28] width 59 height 17
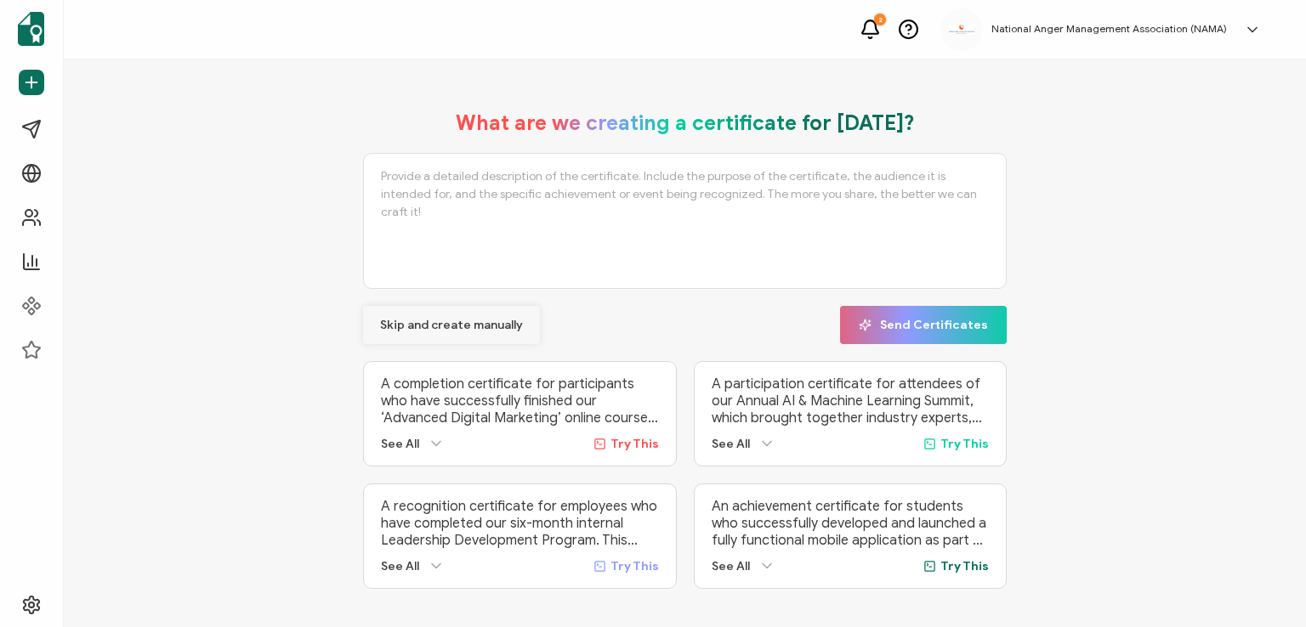
click at [422, 321] on span "Skip and create manually" at bounding box center [451, 326] width 143 height 12
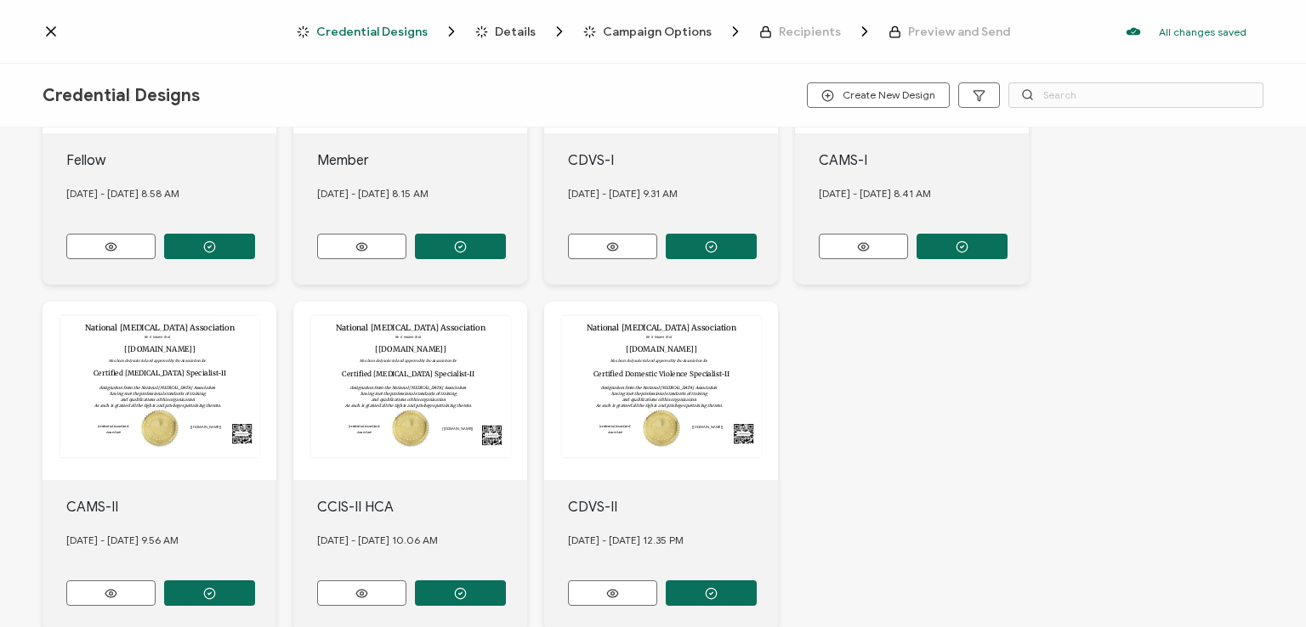
scroll to position [649, 0]
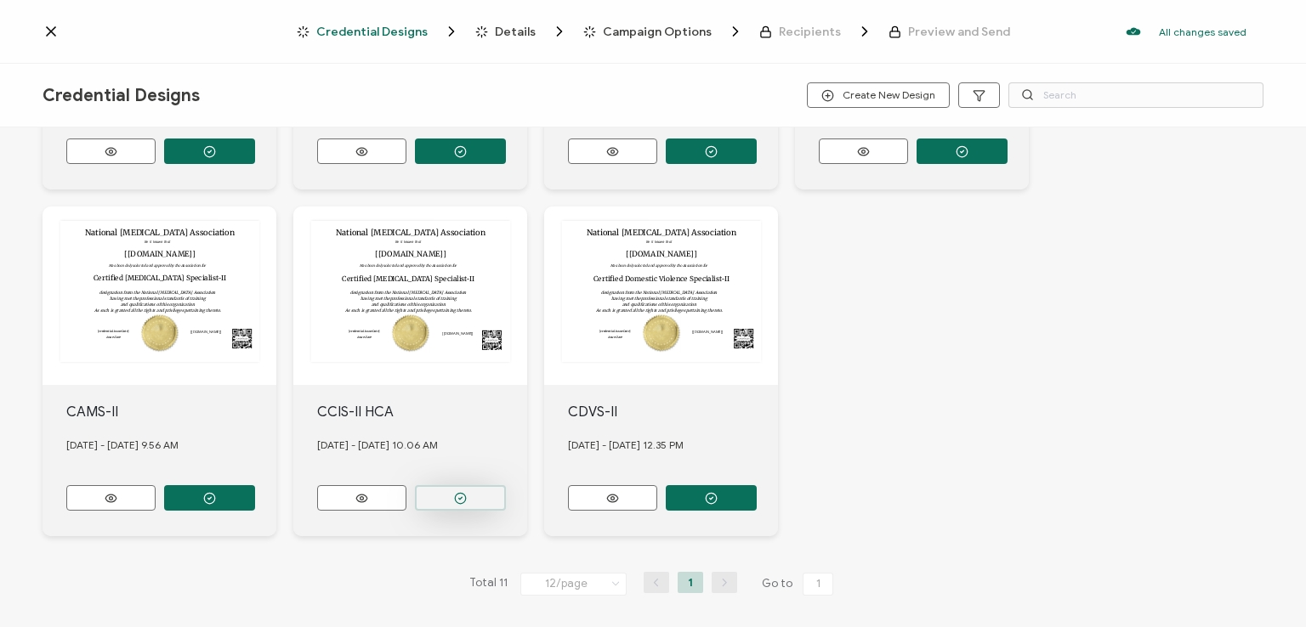
click at [442, 485] on button "button" at bounding box center [460, 497] width 91 height 25
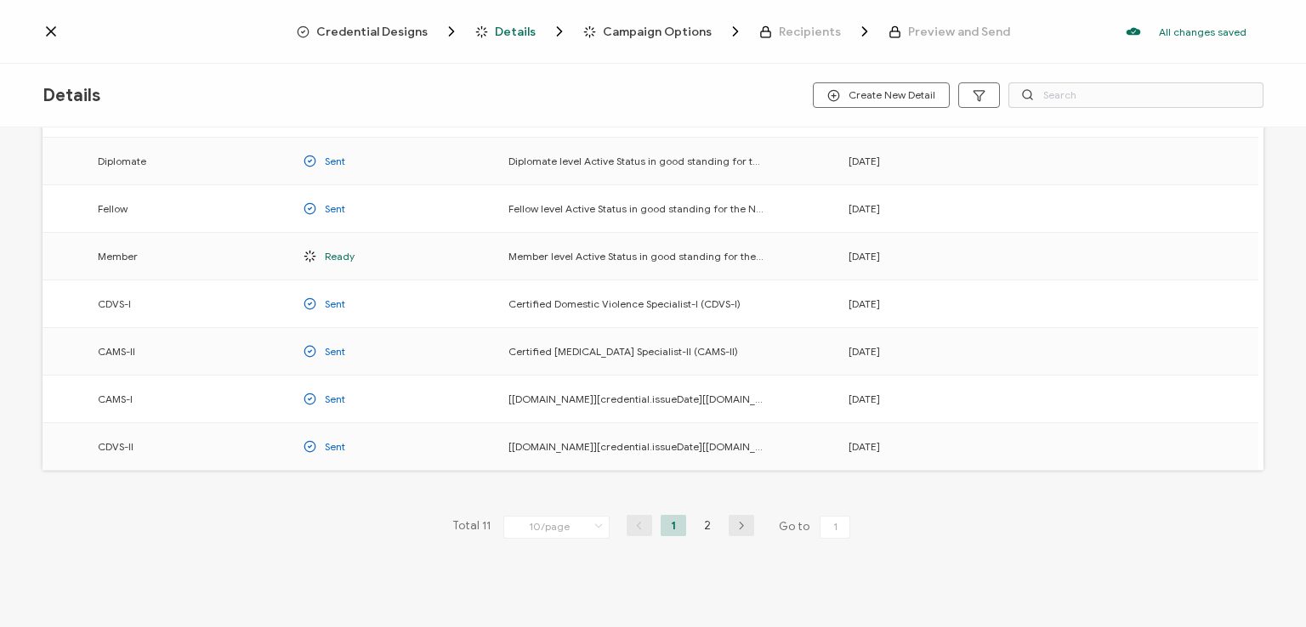
scroll to position [224, 0]
click at [704, 524] on li "2" at bounding box center [706, 524] width 25 height 21
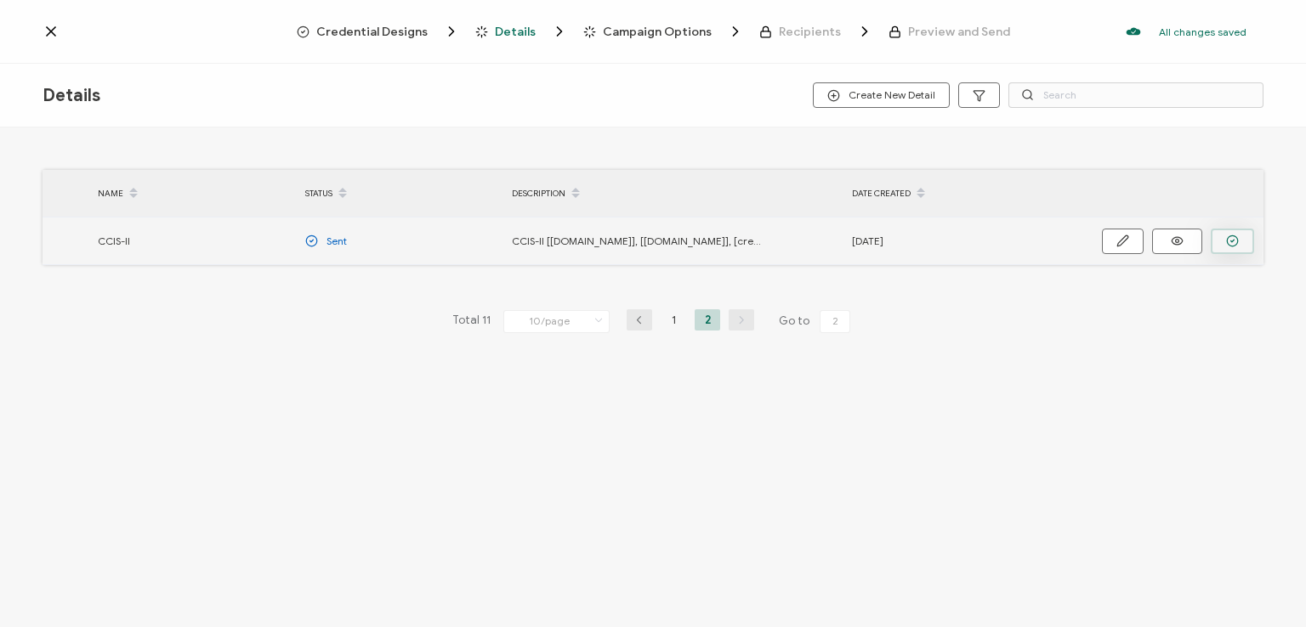
click at [1221, 244] on button "button" at bounding box center [1231, 241] width 43 height 25
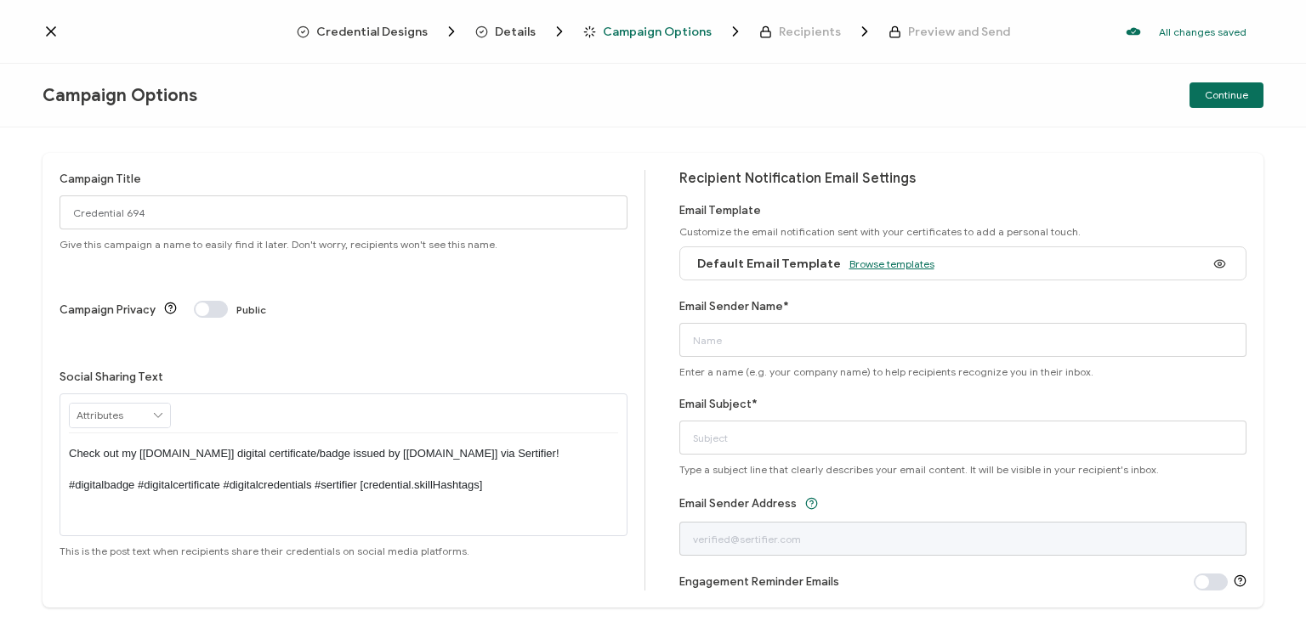
click at [877, 261] on span "Browse templates" at bounding box center [891, 264] width 85 height 13
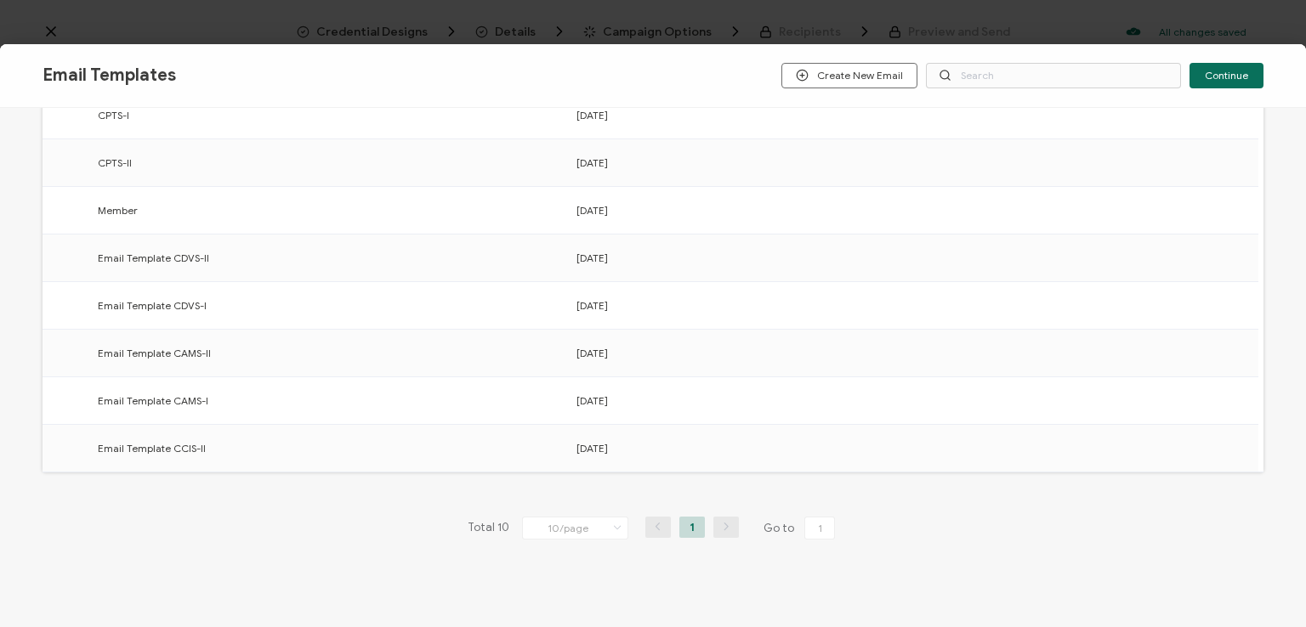
scroll to position [264, 0]
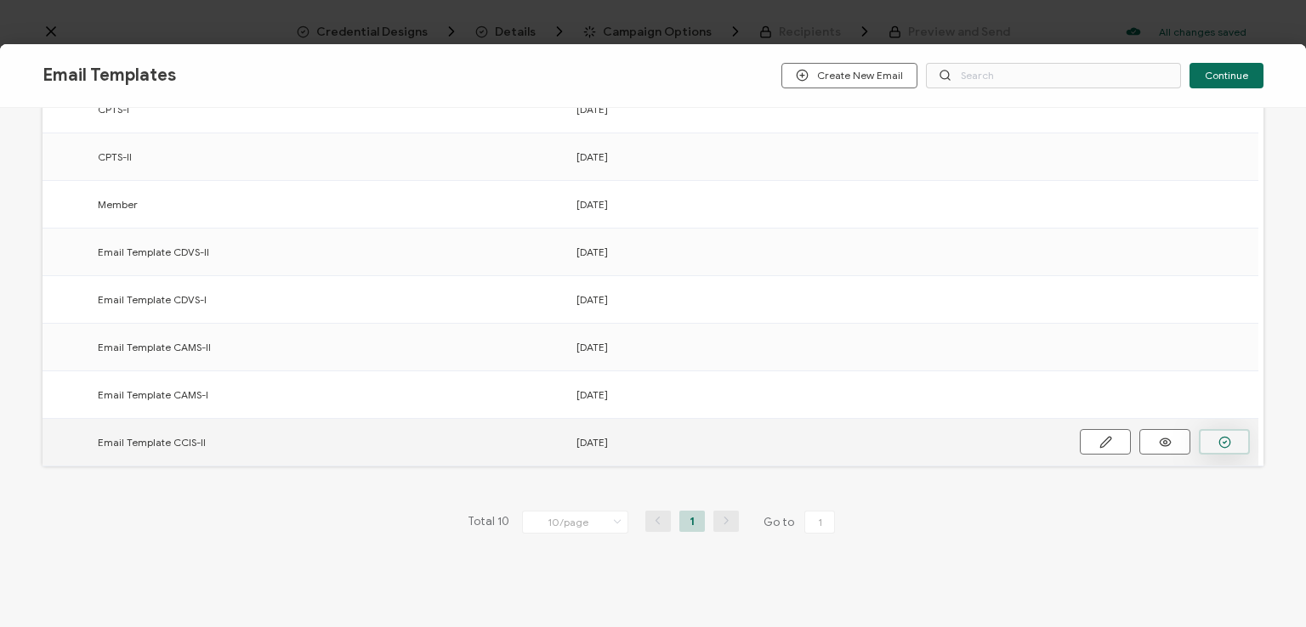
click at [1216, 439] on button "button" at bounding box center [1223, 441] width 51 height 25
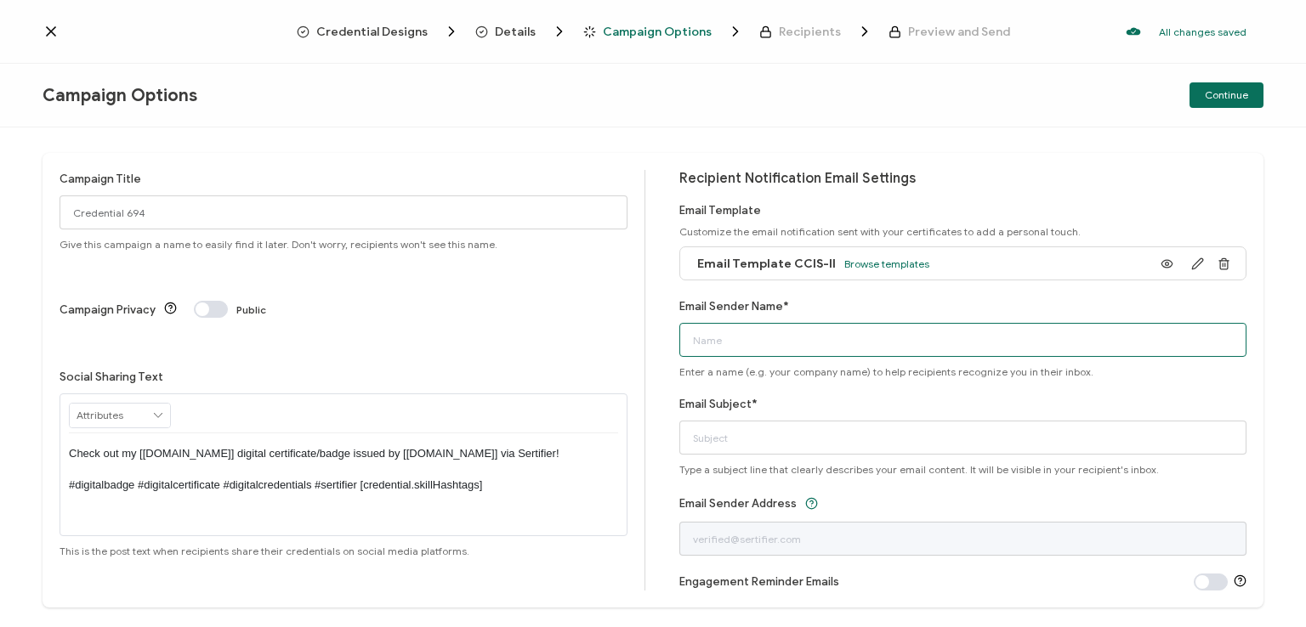
click at [901, 346] on input "Email Sender Name*" at bounding box center [963, 340] width 568 height 34
type input "National [MEDICAL_DATA] Association"
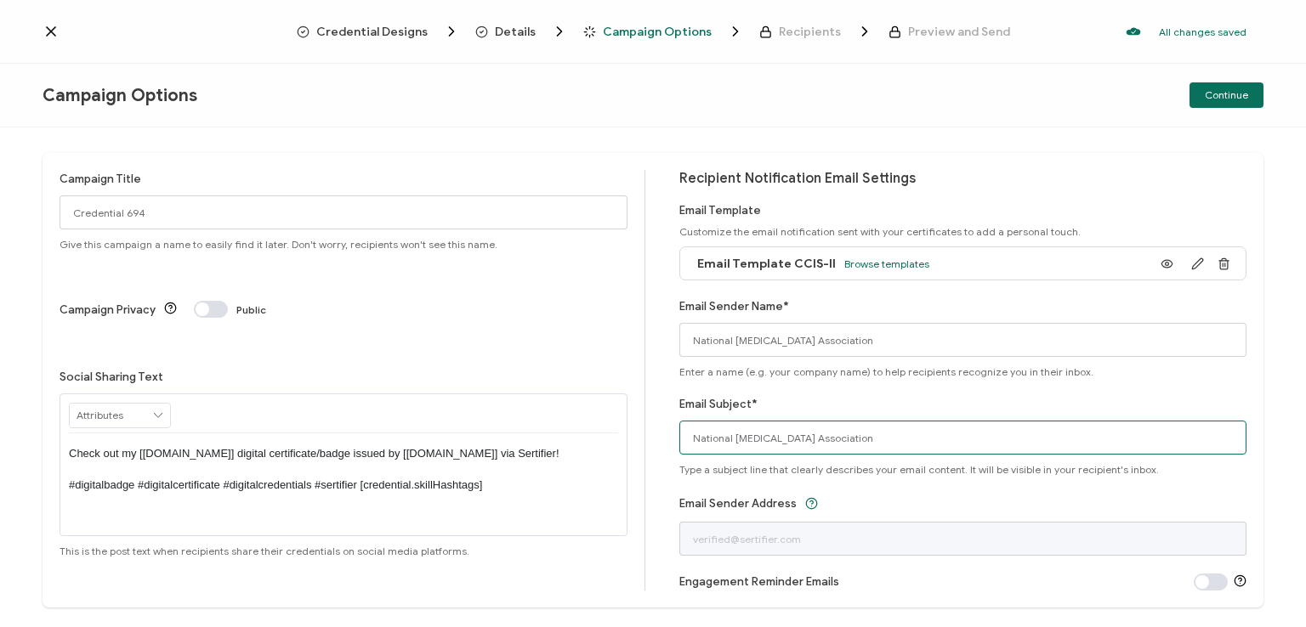
drag, startPoint x: 892, startPoint y: 437, endPoint x: 601, endPoint y: 471, distance: 293.5
click at [601, 471] on div "Campaign Title Credential 694 Give this campaign a name to easily find it later…" at bounding box center [652, 380] width 1221 height 455
type input "CCIS-II digital certificate"
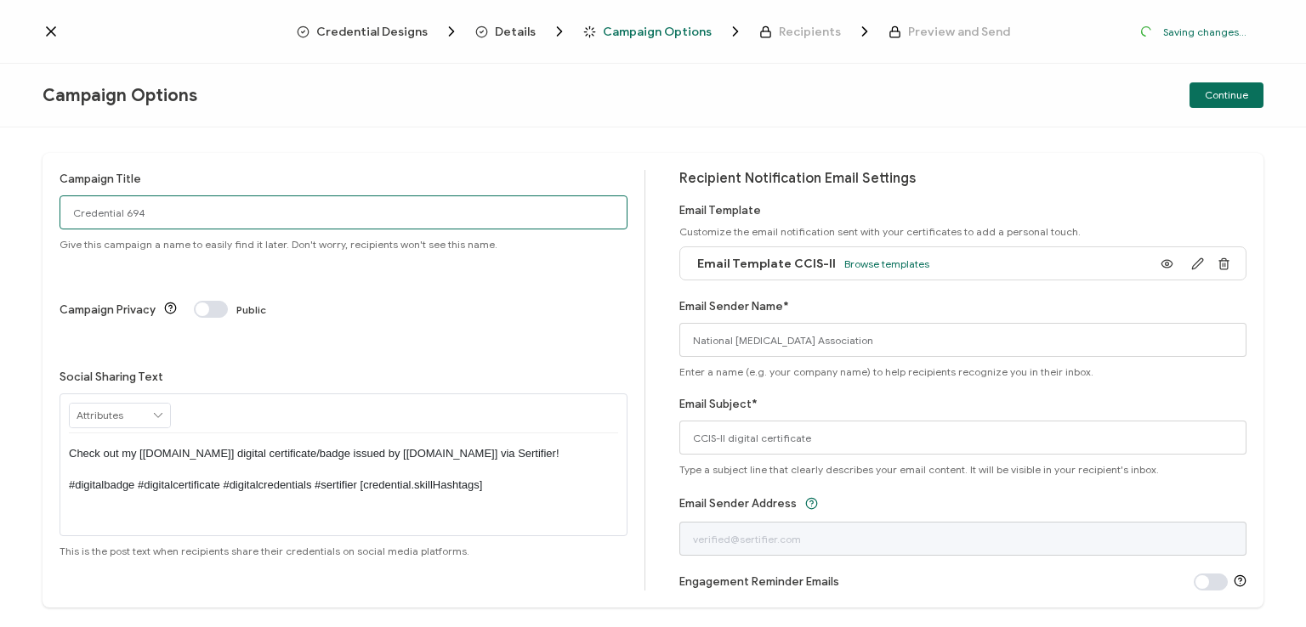
drag, startPoint x: 174, startPoint y: 202, endPoint x: 41, endPoint y: 201, distance: 133.4
click at [41, 201] on div "Campaign Title Credential 694 Give this campaign a name to easily find it later…" at bounding box center [653, 377] width 1306 height 500
type input "CCIS-II HCA 9 - [DATE]"
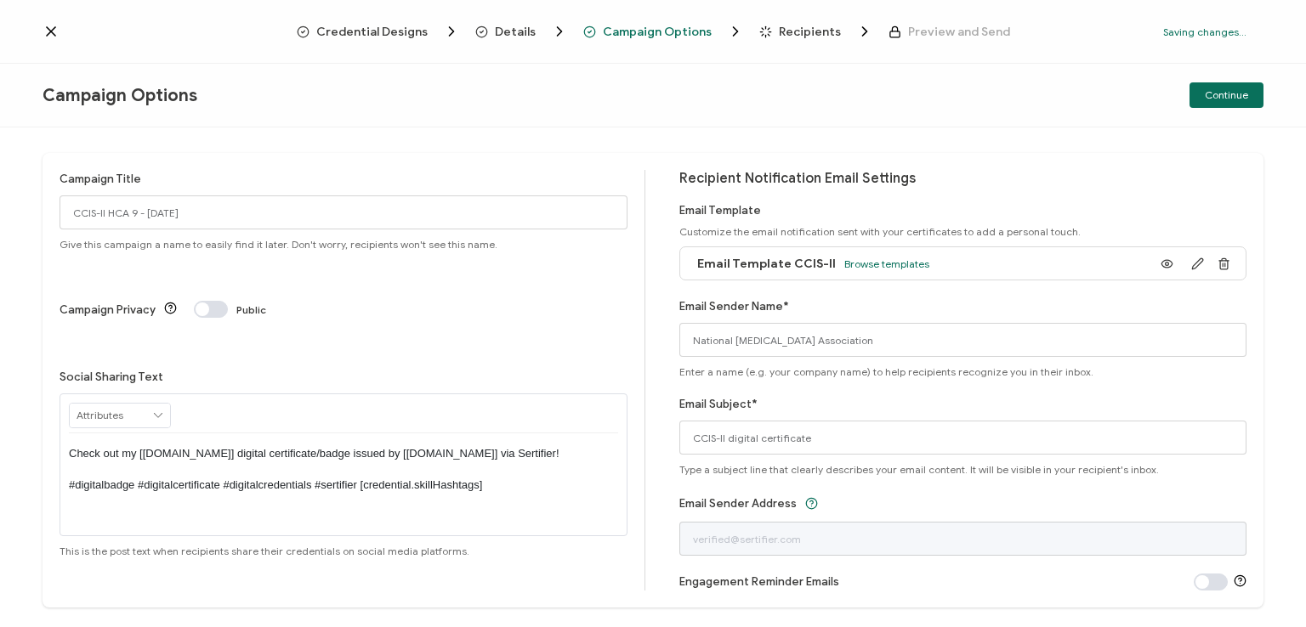
click at [338, 446] on p "Check out my [[DOMAIN_NAME]] digital certificate/badge issued by [[DOMAIN_NAME]…" at bounding box center [343, 469] width 549 height 47
click at [524, 134] on div "Campaign Title CCIS-II HCA 9 - [DATE] Give this campaign a name to easily find …" at bounding box center [653, 377] width 1306 height 500
click at [1013, 49] on div "Credential Designs Details Campaign Options Recipients Preview and Send All cha…" at bounding box center [653, 32] width 1306 height 64
click at [1217, 90] on span "Continue" at bounding box center [1225, 95] width 43 height 10
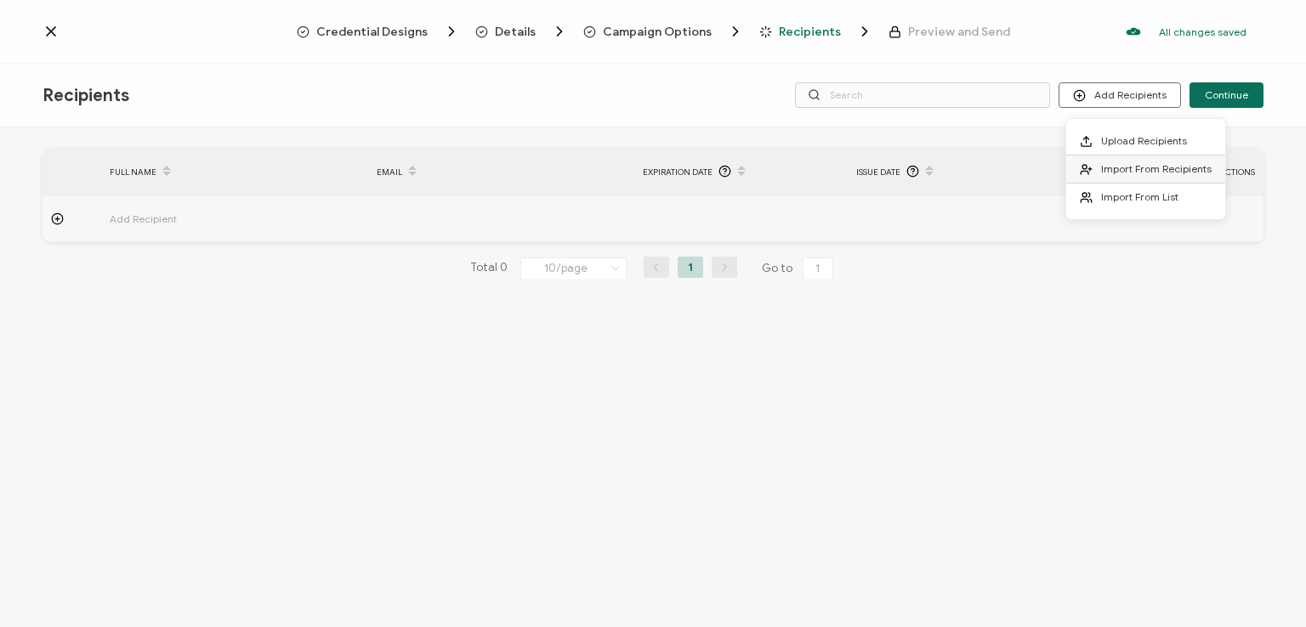
click at [1146, 168] on span "Import From Recipients" at bounding box center [1156, 168] width 110 height 13
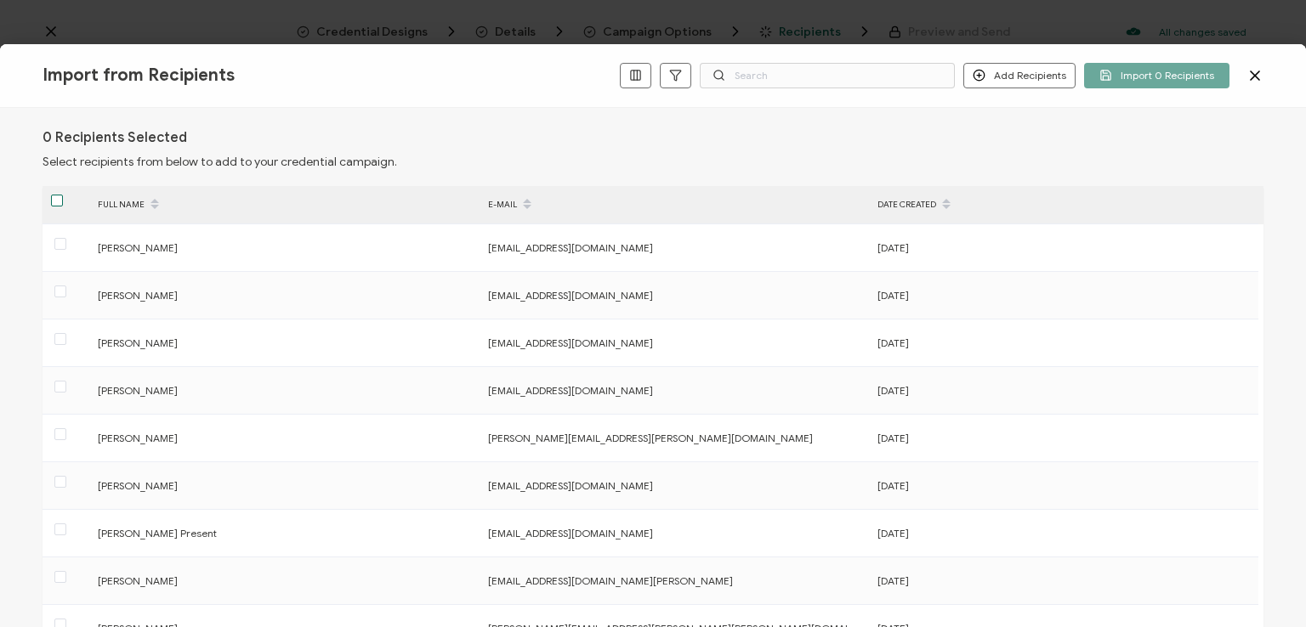
click at [51, 199] on span at bounding box center [57, 201] width 12 height 12
click at [63, 195] on input "checkbox" at bounding box center [63, 195] width 0 height 0
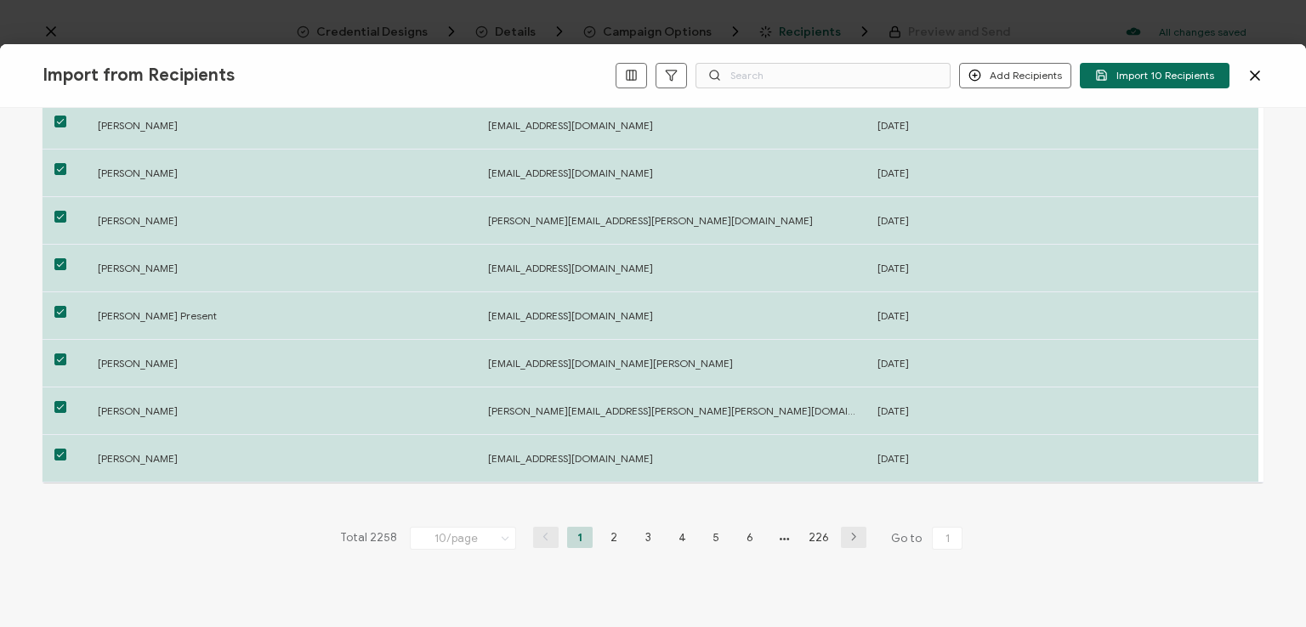
scroll to position [263, 0]
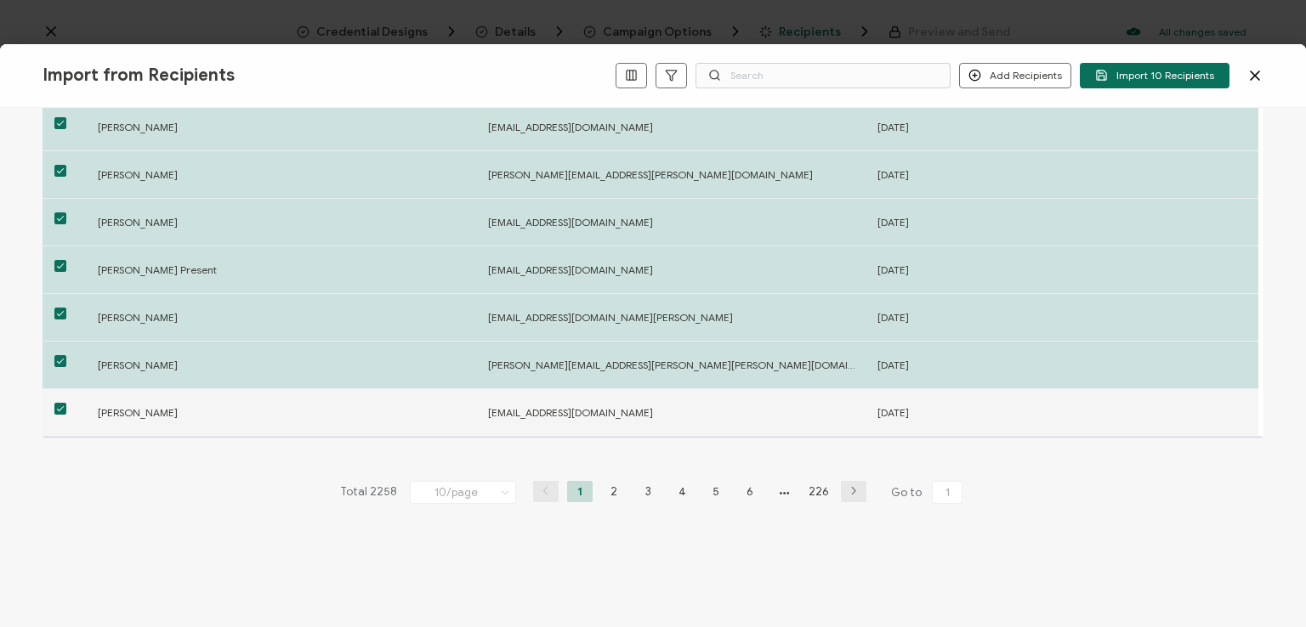
click at [57, 406] on span at bounding box center [60, 409] width 12 height 12
click at [66, 403] on input "checkbox" at bounding box center [66, 403] width 0 height 0
click at [1132, 65] on button "Import 9 Recipients" at bounding box center [1157, 75] width 144 height 25
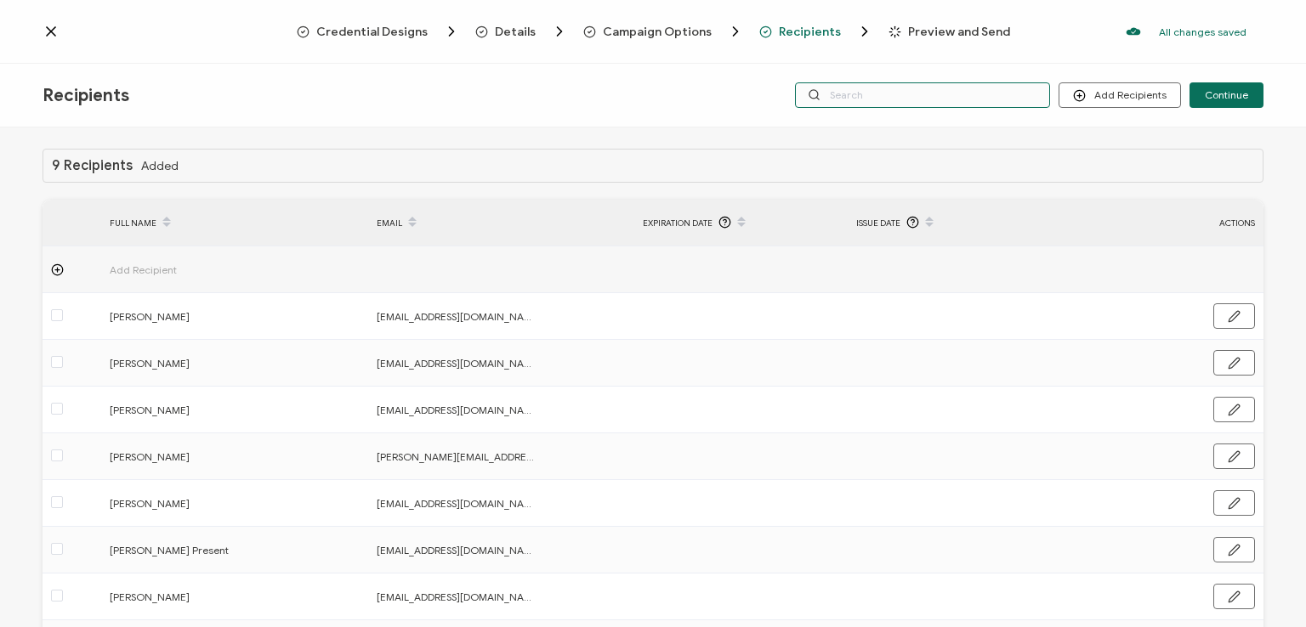
click at [905, 97] on input "text" at bounding box center [922, 94] width 255 height 25
click at [900, 64] on div "Recipients Add Recipients Continue" at bounding box center [653, 96] width 1306 height 64
click at [900, 90] on input "text" at bounding box center [922, 94] width 255 height 25
click at [900, 130] on div "9 Recipients Added FULL NAME EMAIL Expiration Date Issue Date ACTIONS Add Recip…" at bounding box center [653, 379] width 1306 height 504
click at [884, 89] on input "text" at bounding box center [922, 94] width 255 height 25
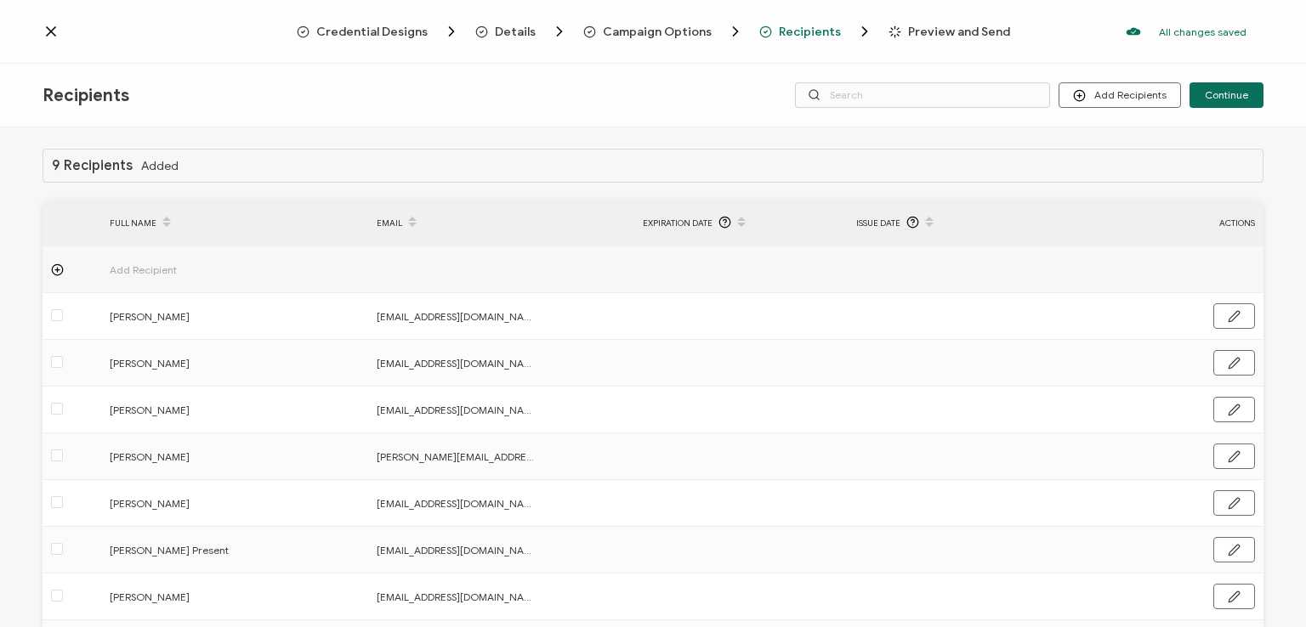
click at [894, 62] on div "Credential Designs Details Campaign Options Recipients Preview and Send All cha…" at bounding box center [653, 32] width 1306 height 64
click at [1226, 94] on span "Continue" at bounding box center [1225, 95] width 43 height 10
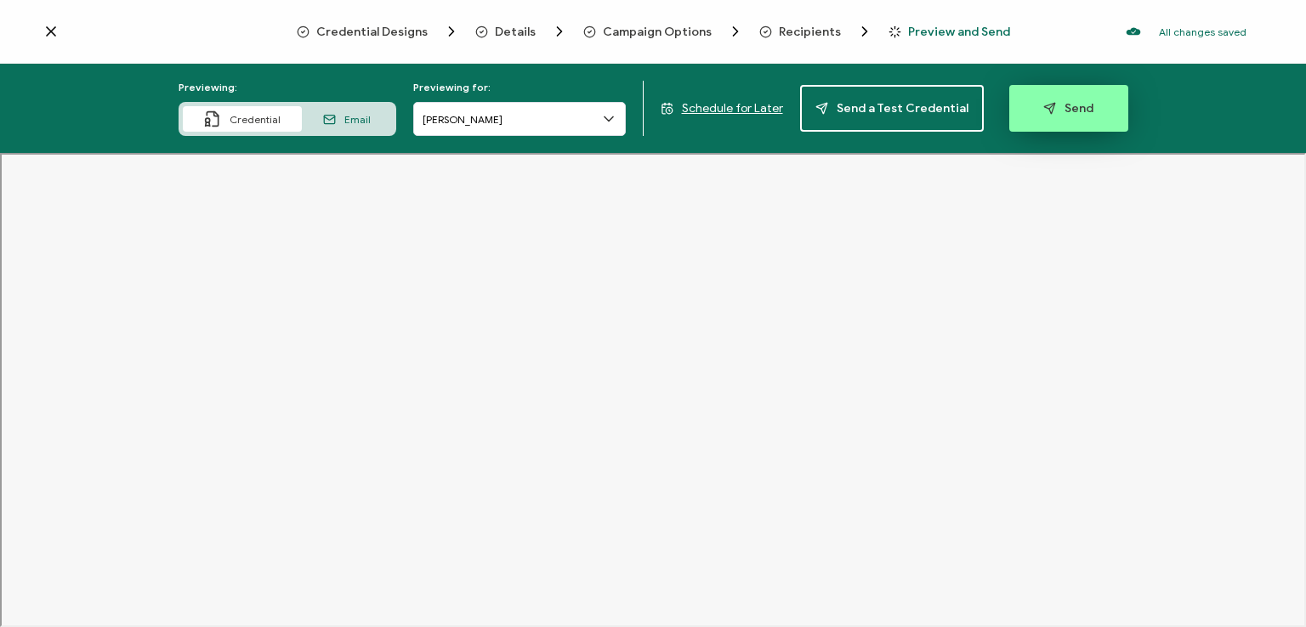
click at [1080, 107] on span "Send" at bounding box center [1068, 108] width 50 height 13
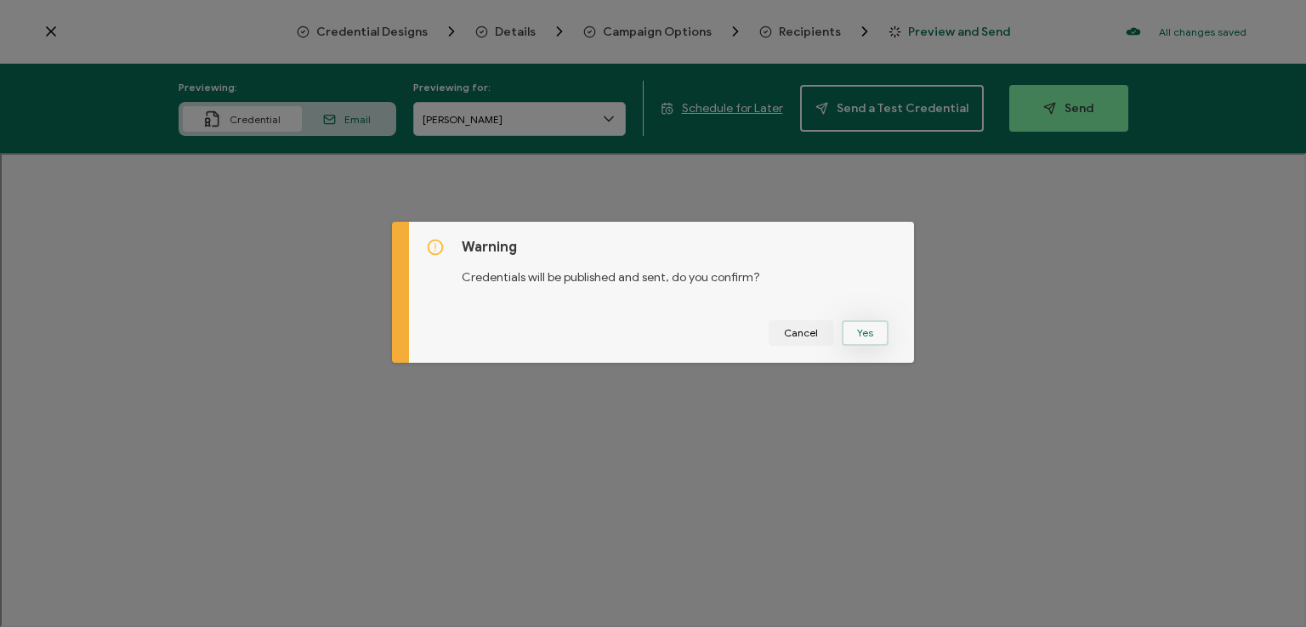
click at [853, 335] on button "Yes" at bounding box center [864, 332] width 47 height 25
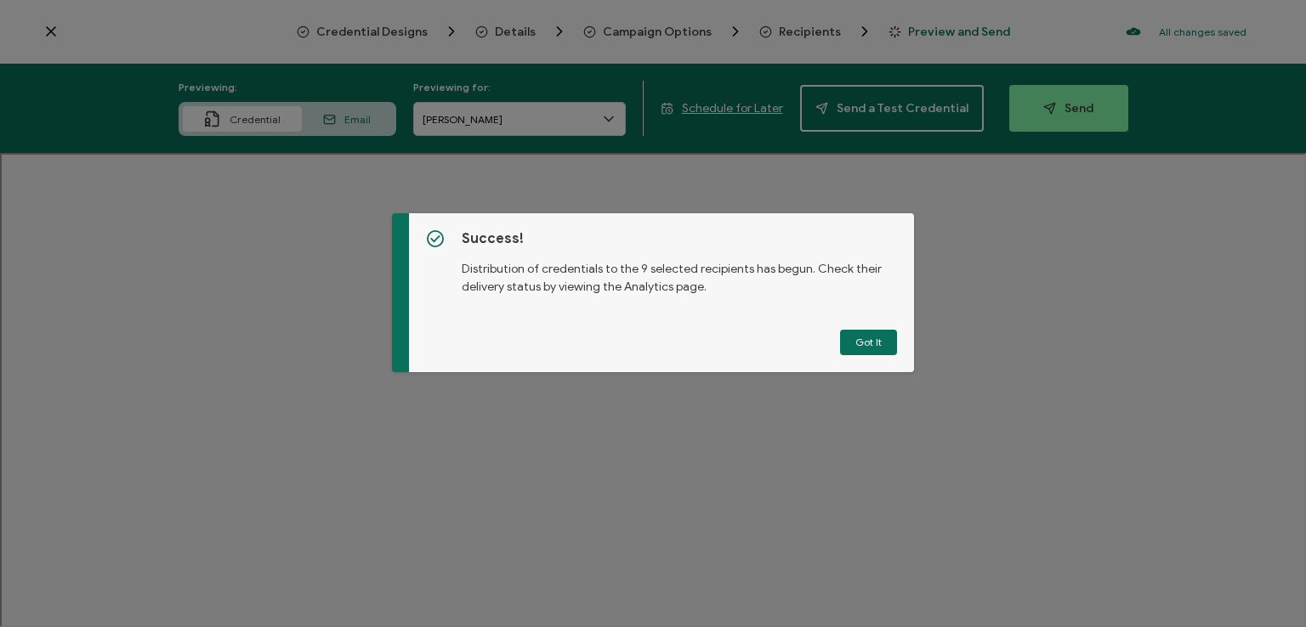
click at [853, 335] on button "Got It" at bounding box center [868, 342] width 57 height 25
